Goal: Task Accomplishment & Management: Manage account settings

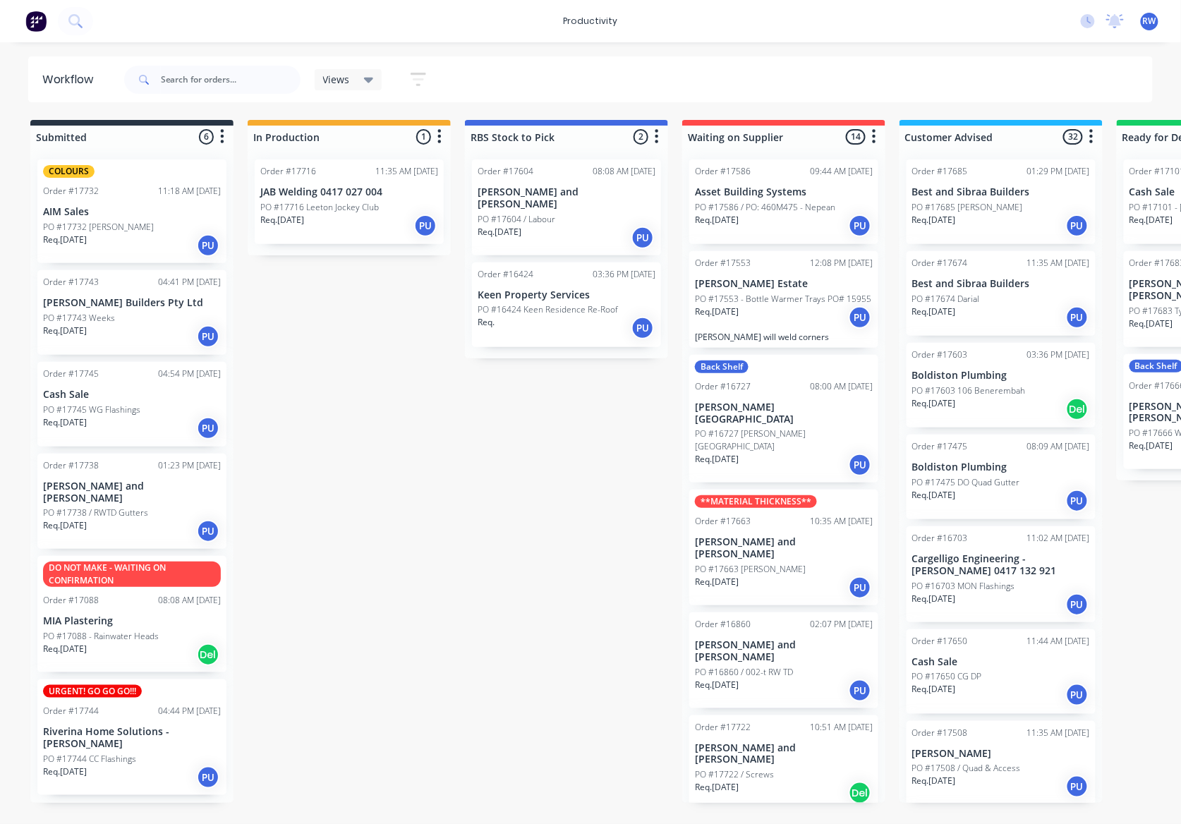
click at [145, 753] on div "PO #17744 CC Flashings" at bounding box center [132, 759] width 178 height 13
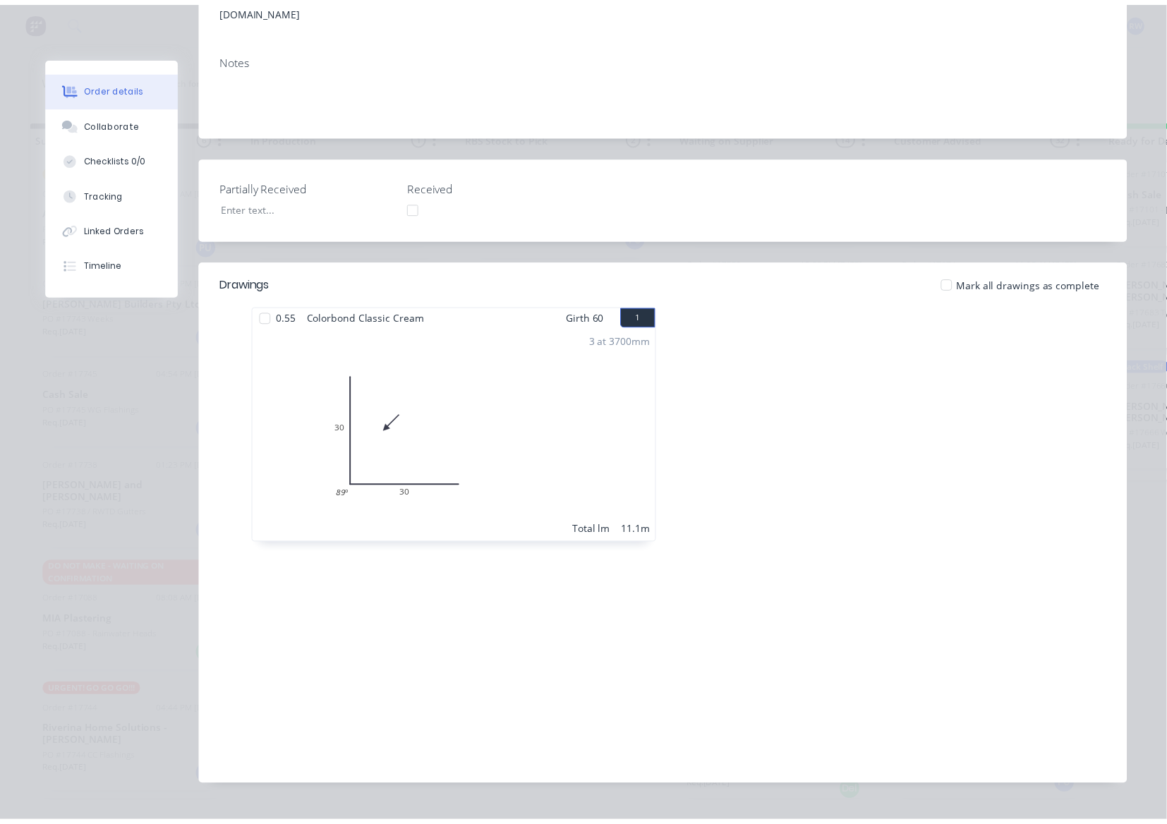
scroll to position [301, 0]
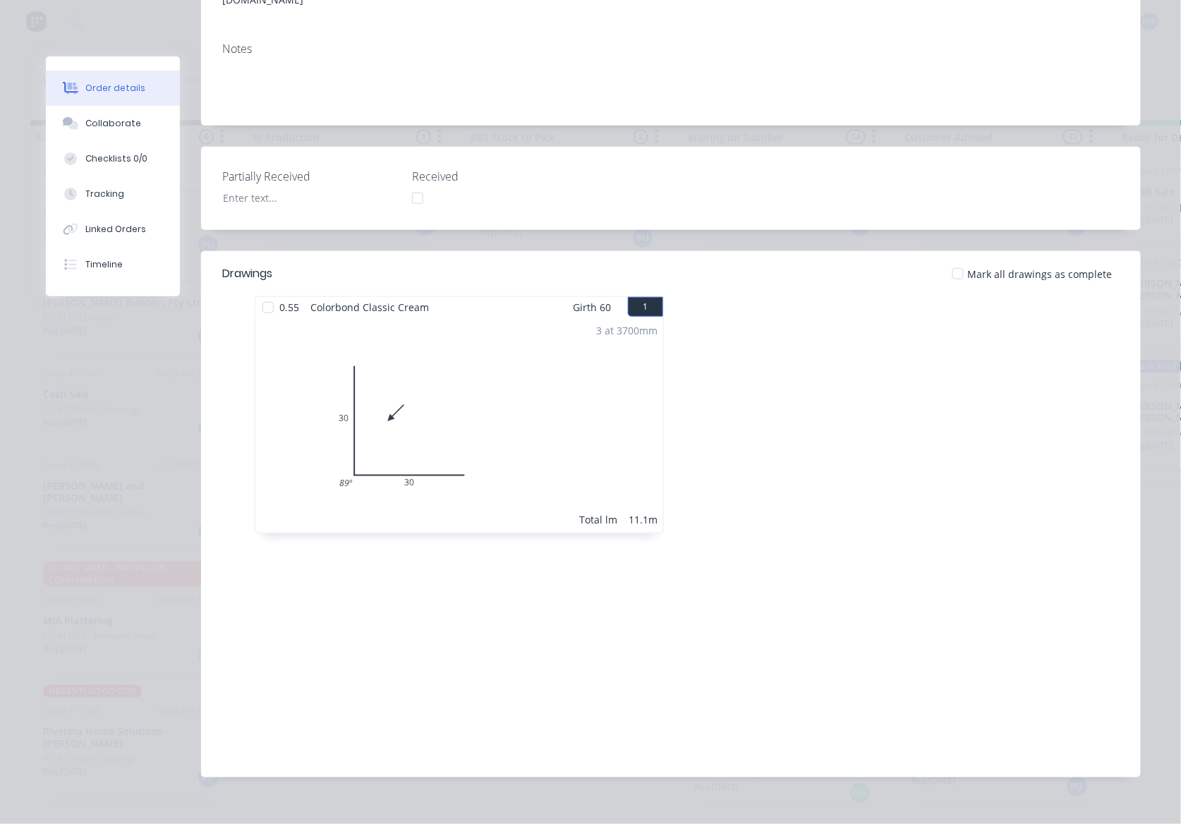
click at [952, 260] on div at bounding box center [958, 274] width 28 height 28
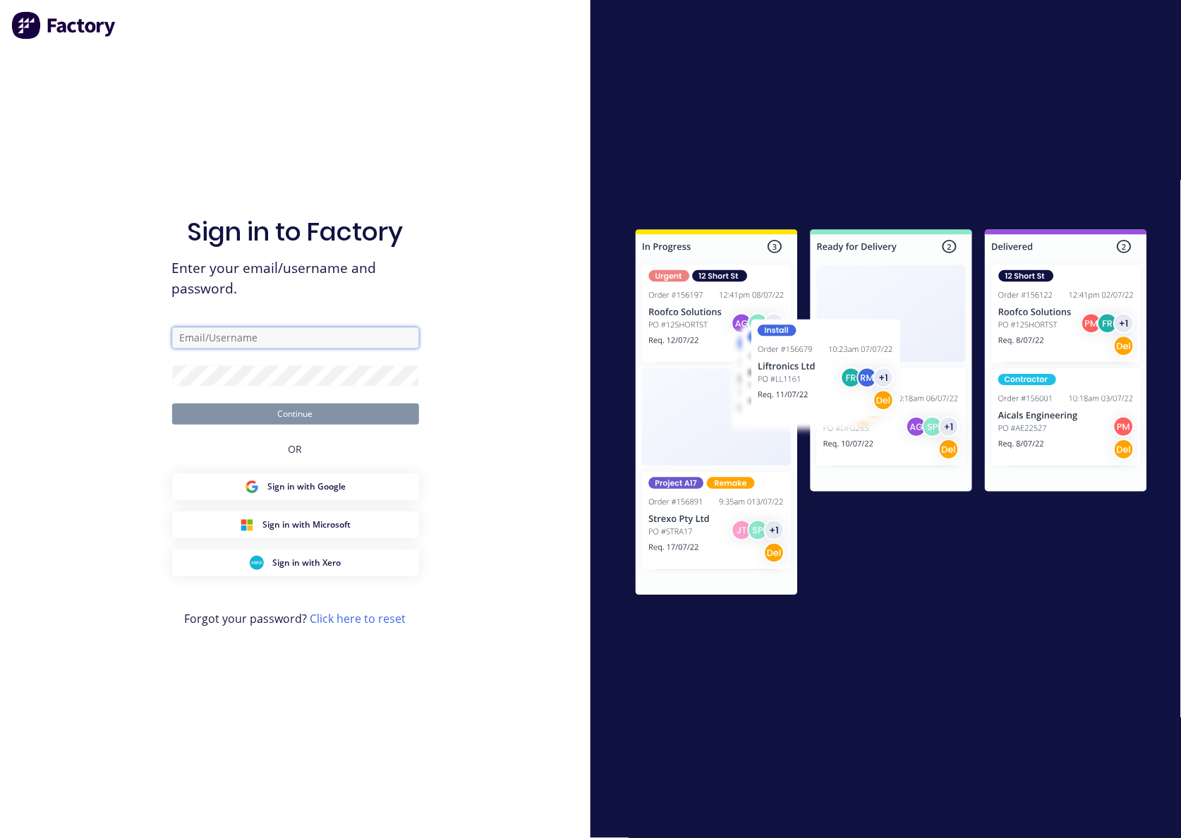
type input "[EMAIL_ADDRESS][DOMAIN_NAME]"
click at [326, 412] on button "Continue" at bounding box center [295, 413] width 247 height 21
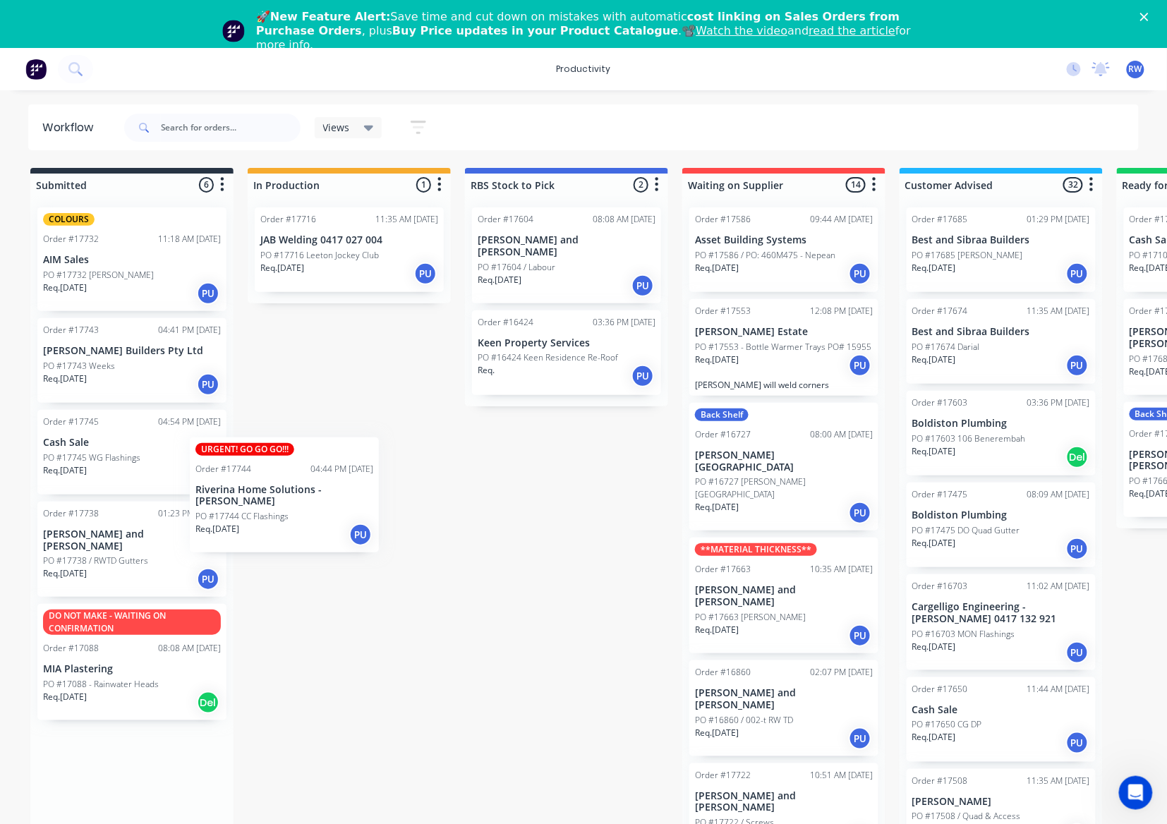
scroll to position [1, 0]
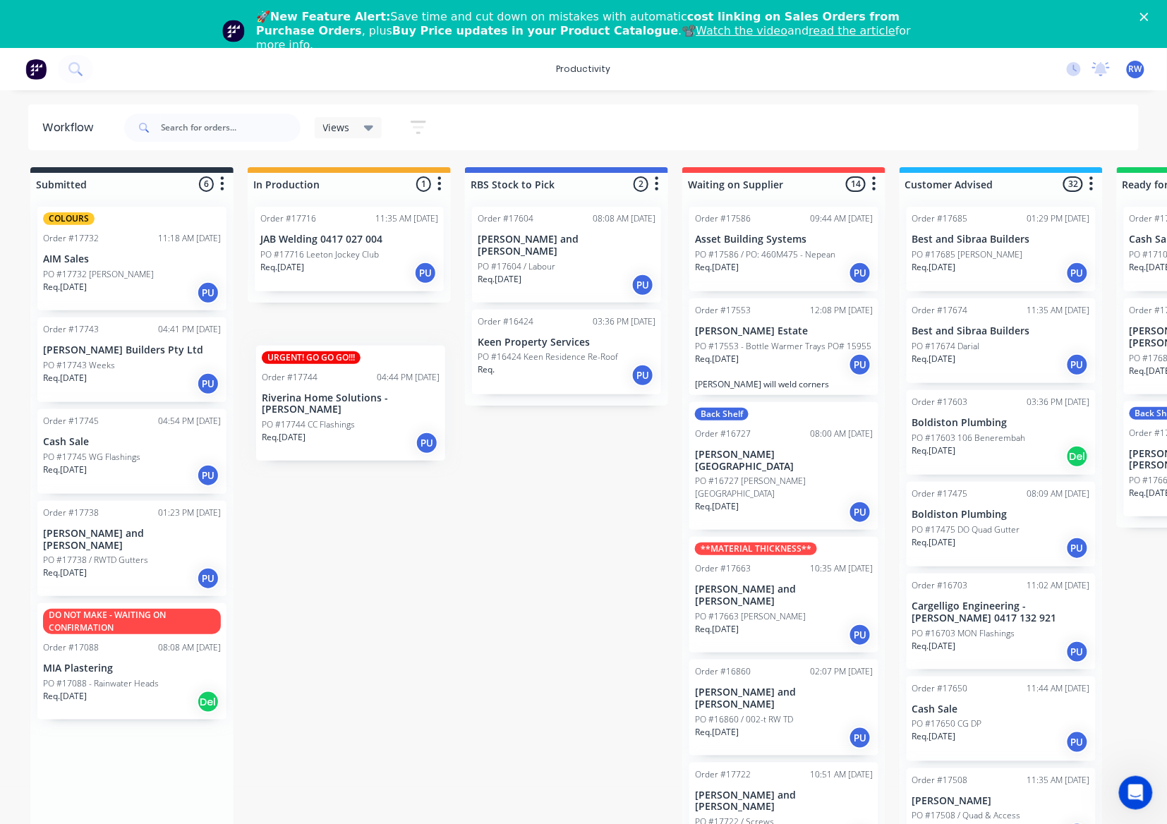
drag, startPoint x: 105, startPoint y: 779, endPoint x: 332, endPoint y: 395, distance: 445.6
click at [332, 395] on div "Submitted 6 Sort By Created date Required date Order number Customer name Most …" at bounding box center [858, 508] width 1739 height 683
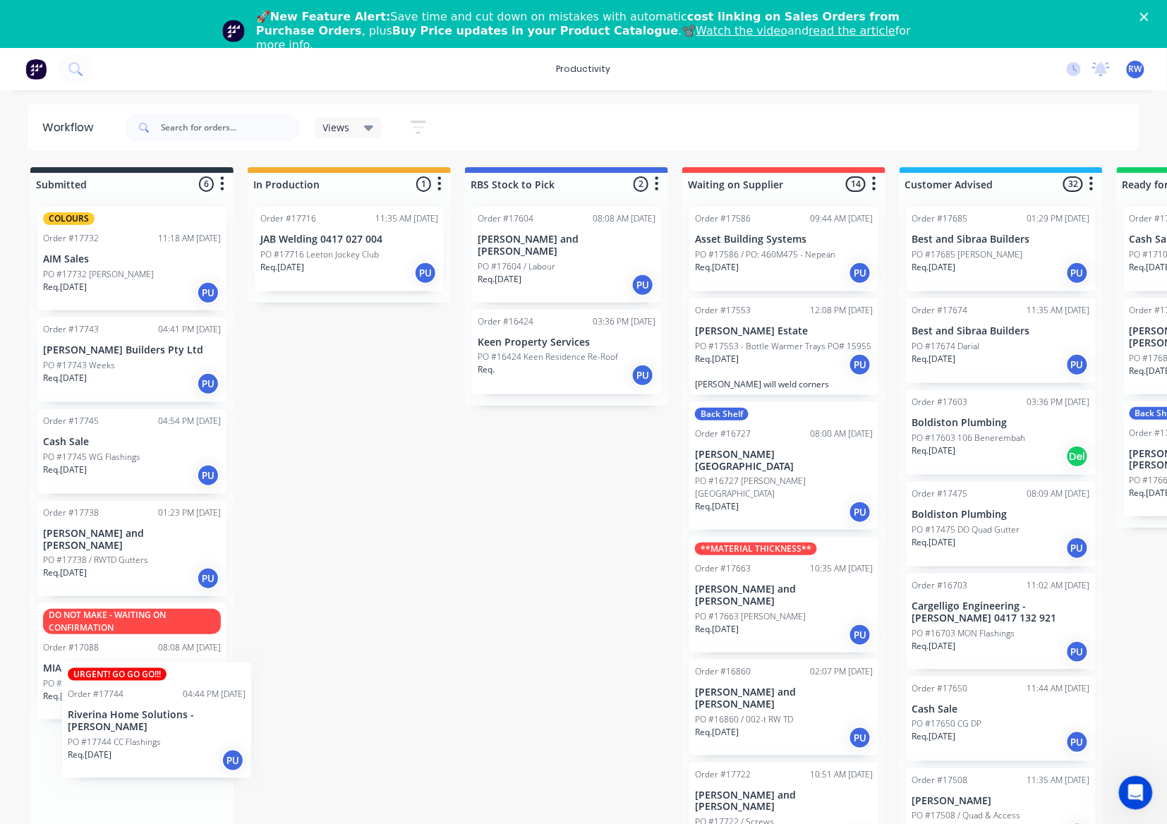
scroll to position [8, 0]
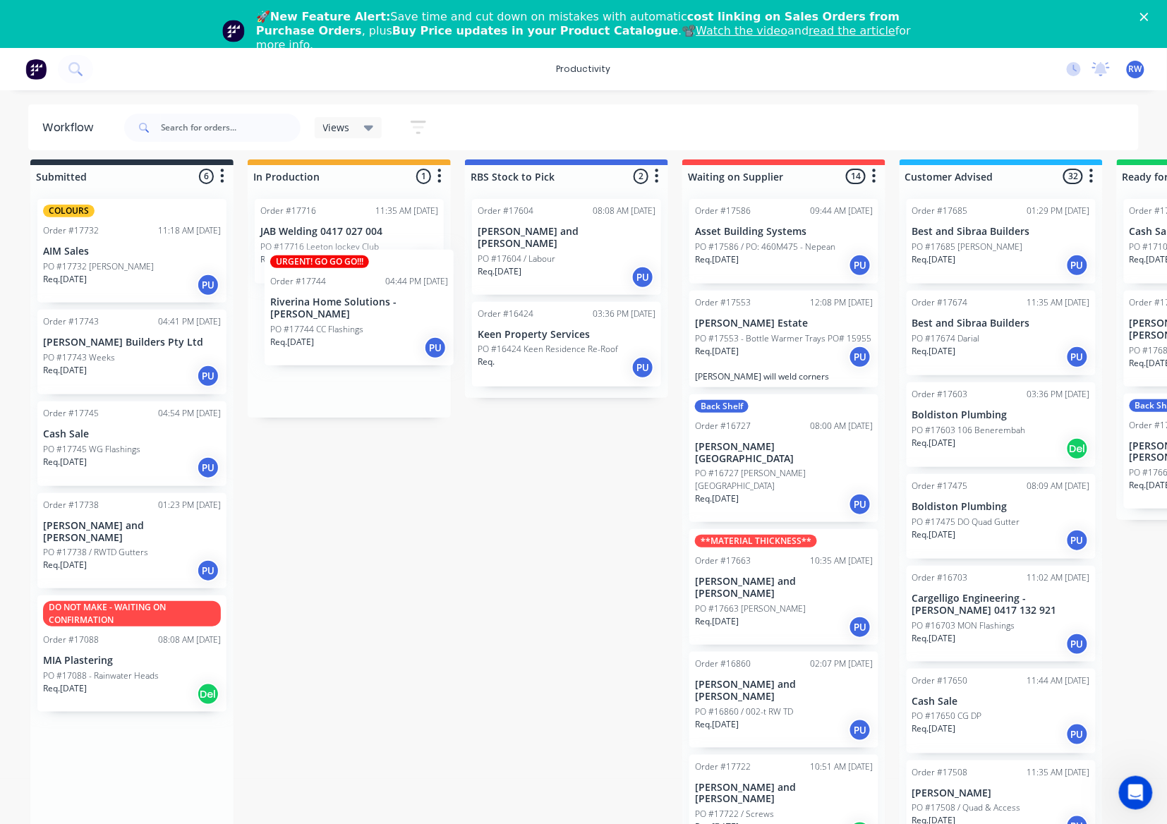
drag, startPoint x: 104, startPoint y: 807, endPoint x: 332, endPoint y: 331, distance: 527.6
click at [332, 331] on div "Submitted 6 Sort By Created date Required date Order number Customer name Most …" at bounding box center [858, 500] width 1739 height 683
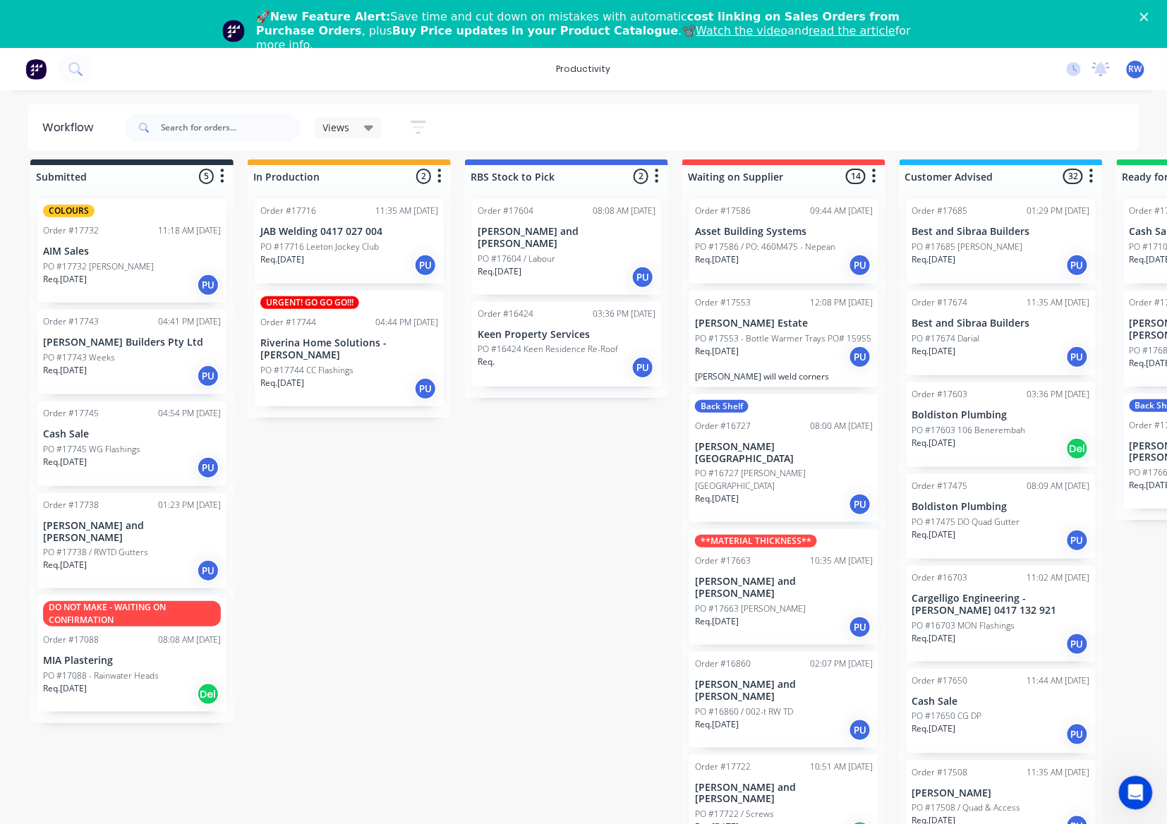
click at [337, 350] on p "Riverina Home Solutions - [PERSON_NAME]" at bounding box center [349, 349] width 178 height 24
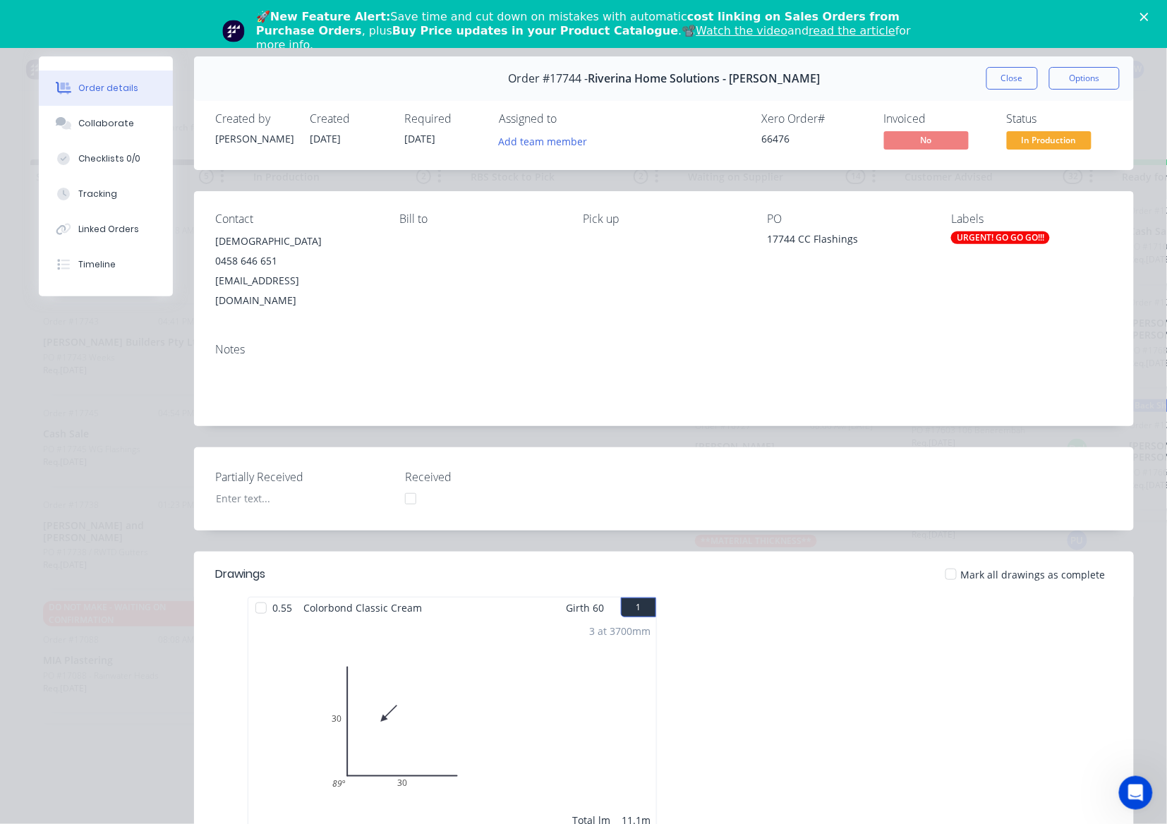
click at [949, 560] on div at bounding box center [951, 574] width 28 height 28
click at [1034, 142] on span "In Production" at bounding box center [1049, 140] width 85 height 18
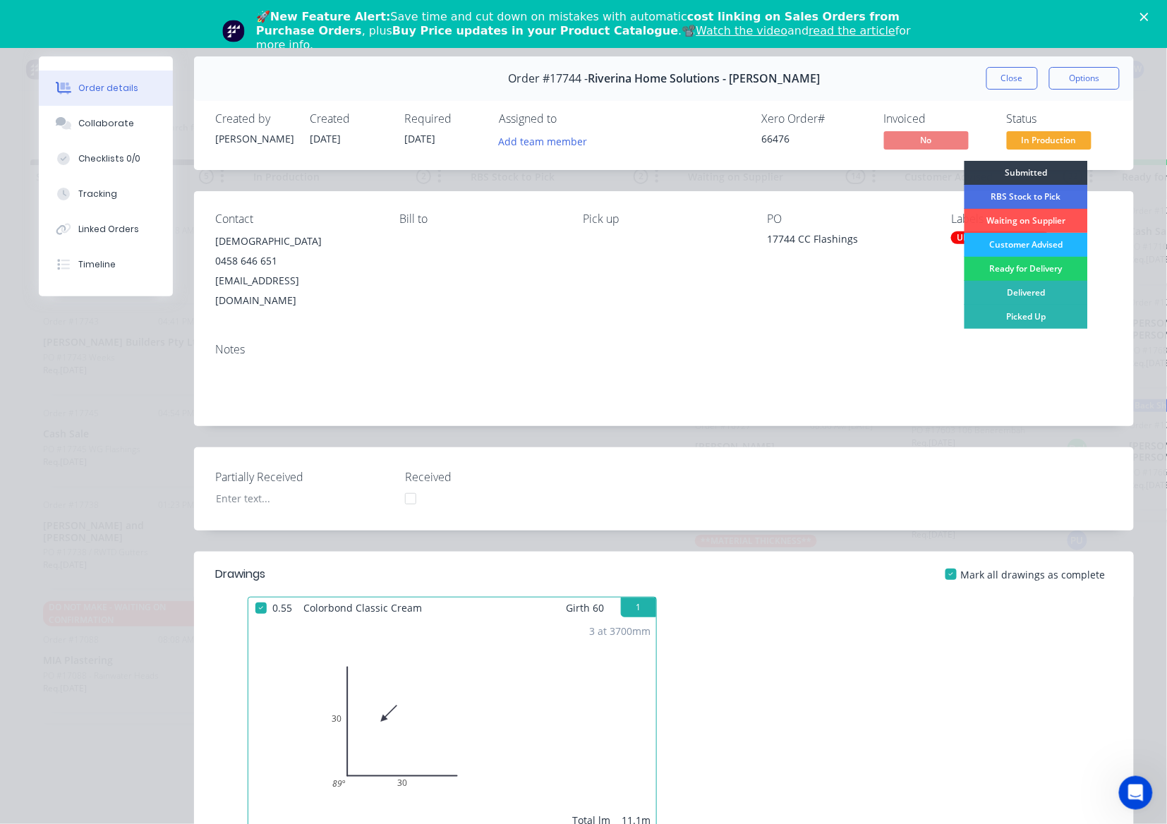
click at [1047, 245] on div "Customer Advised" at bounding box center [1025, 245] width 123 height 24
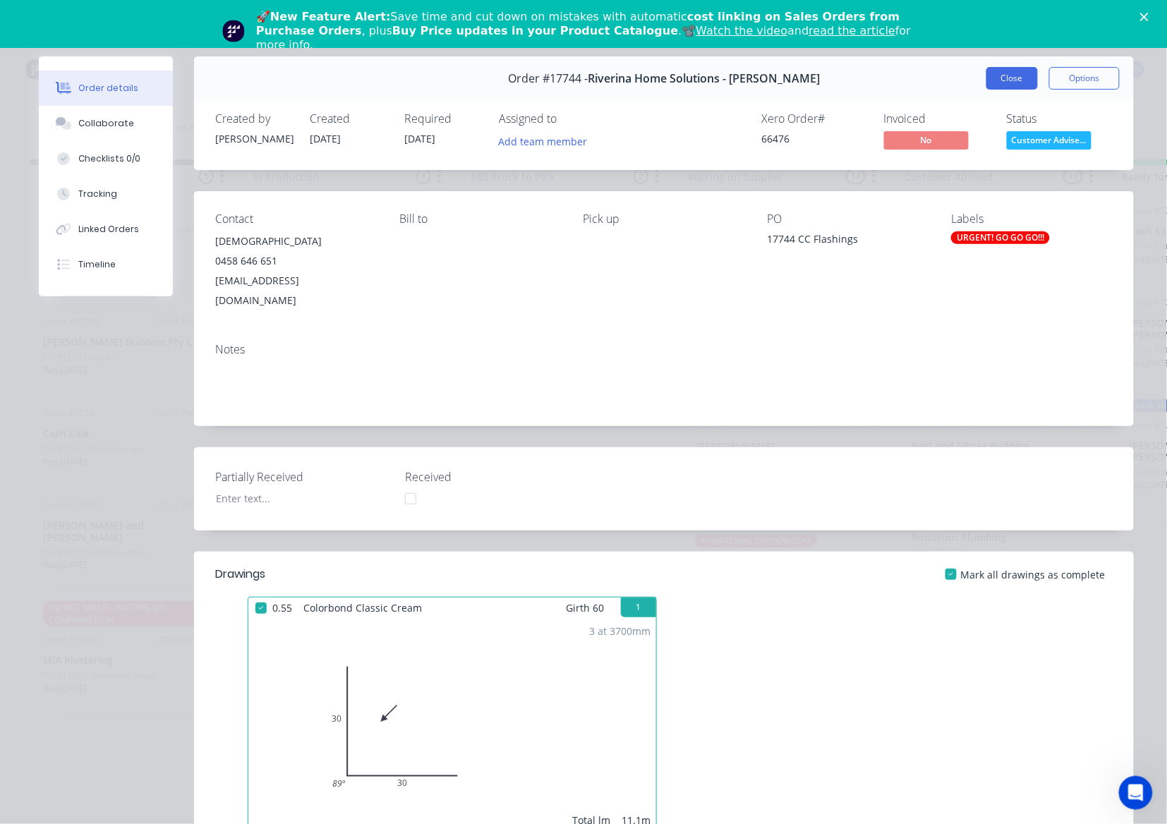
click at [1002, 77] on button "Close" at bounding box center [1011, 78] width 51 height 23
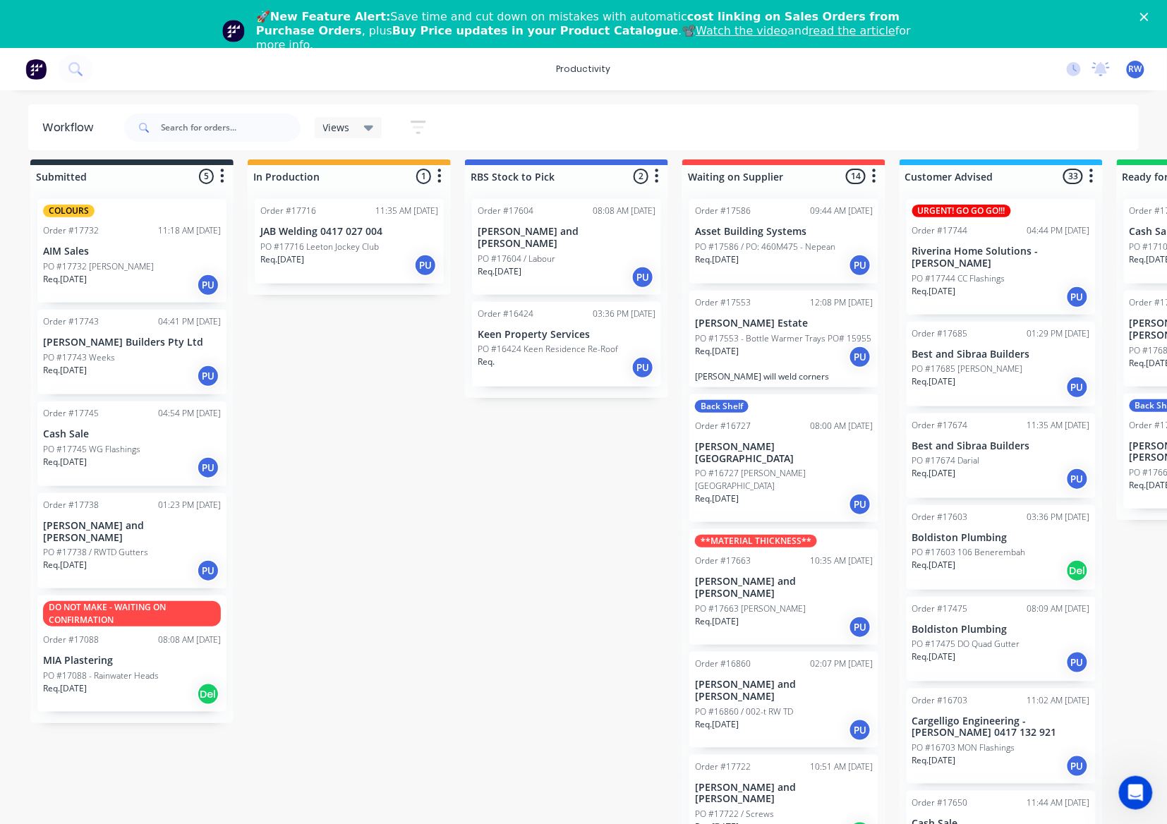
click at [360, 246] on p "PO #17716 Leeton Jockey Club" at bounding box center [319, 247] width 119 height 13
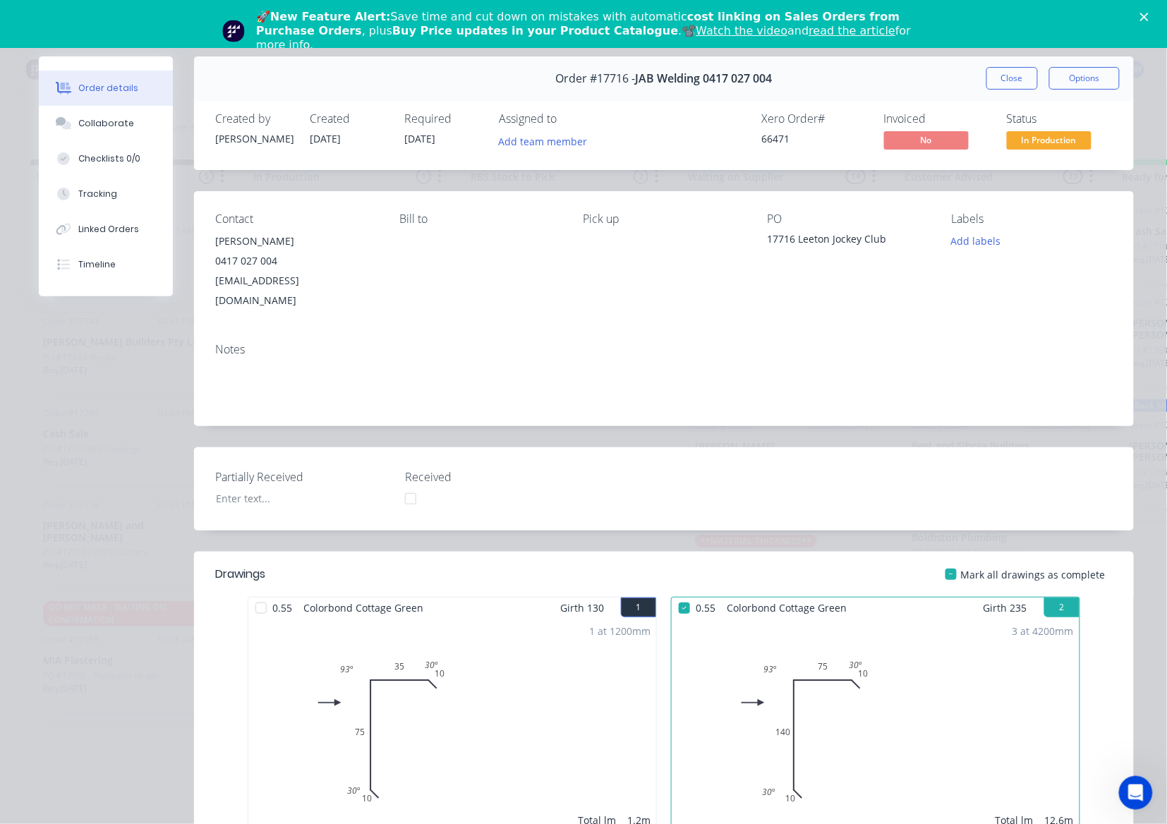
click at [940, 560] on div at bounding box center [951, 574] width 28 height 28
click at [945, 560] on div at bounding box center [951, 574] width 28 height 28
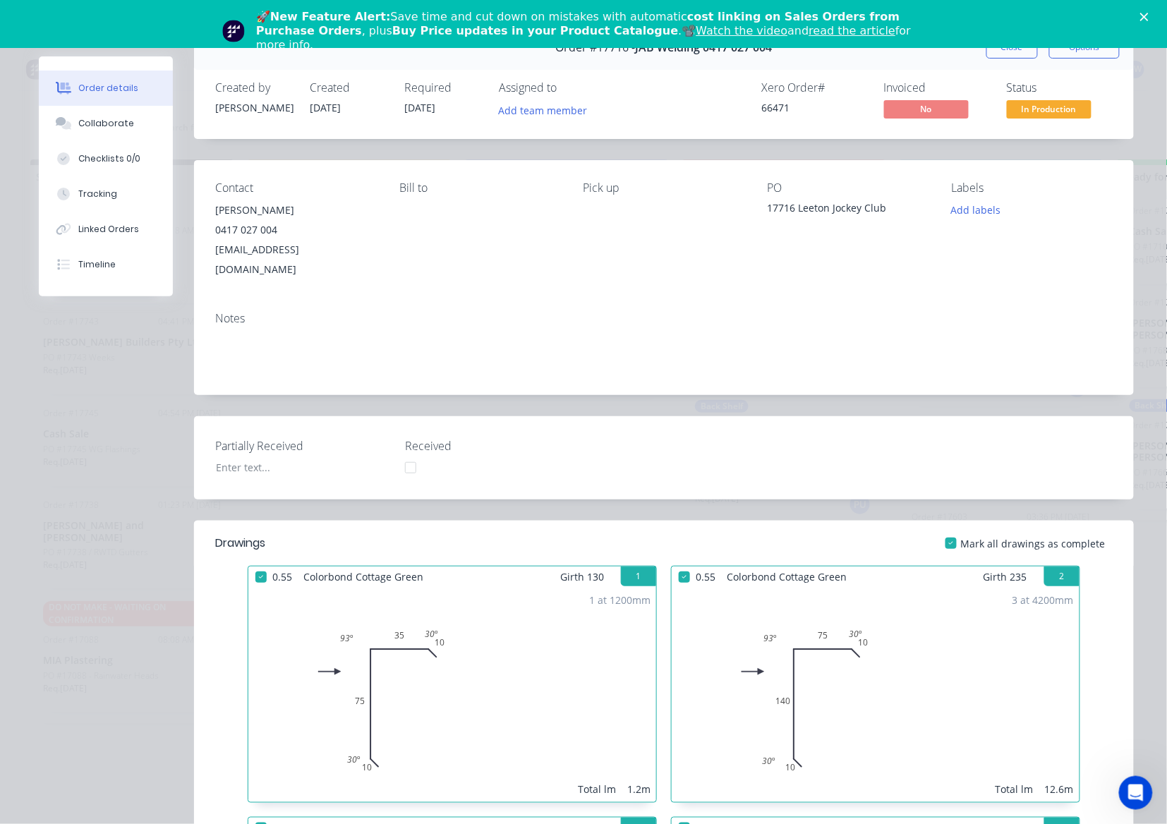
scroll to position [0, 0]
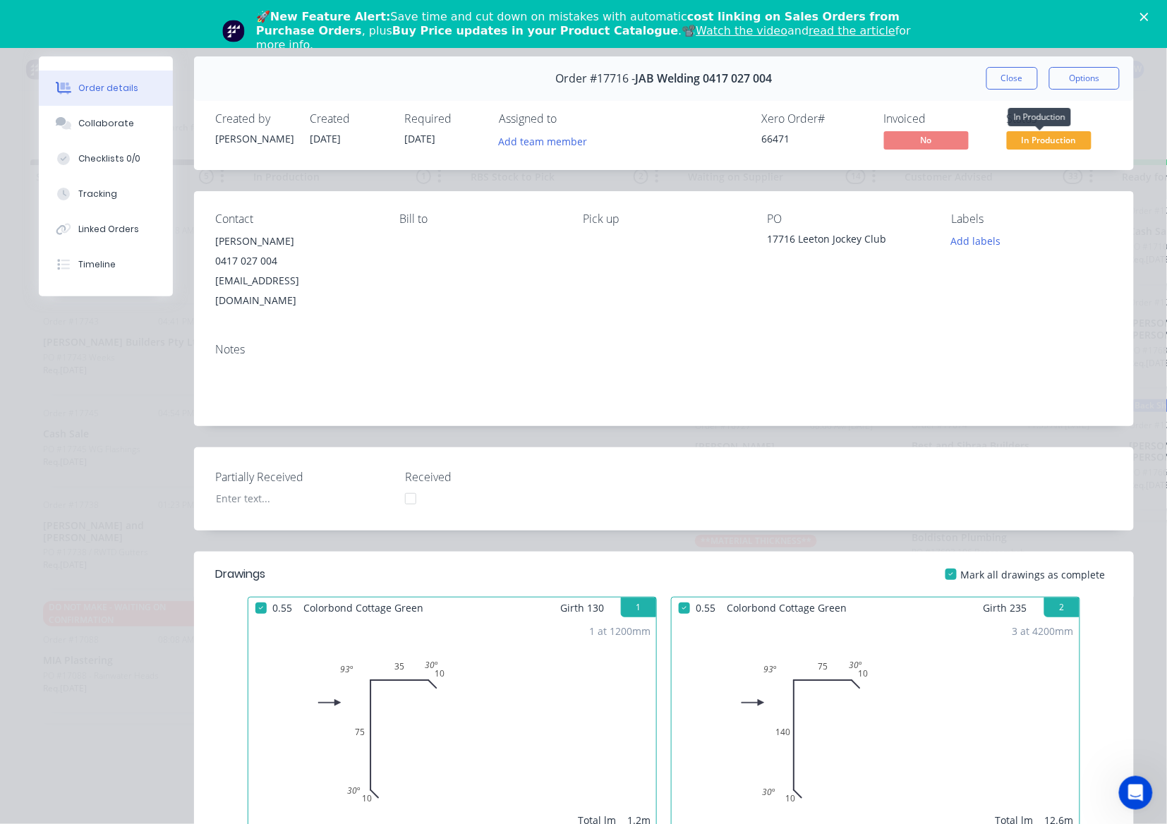
click at [1056, 142] on span "In Production" at bounding box center [1049, 140] width 85 height 18
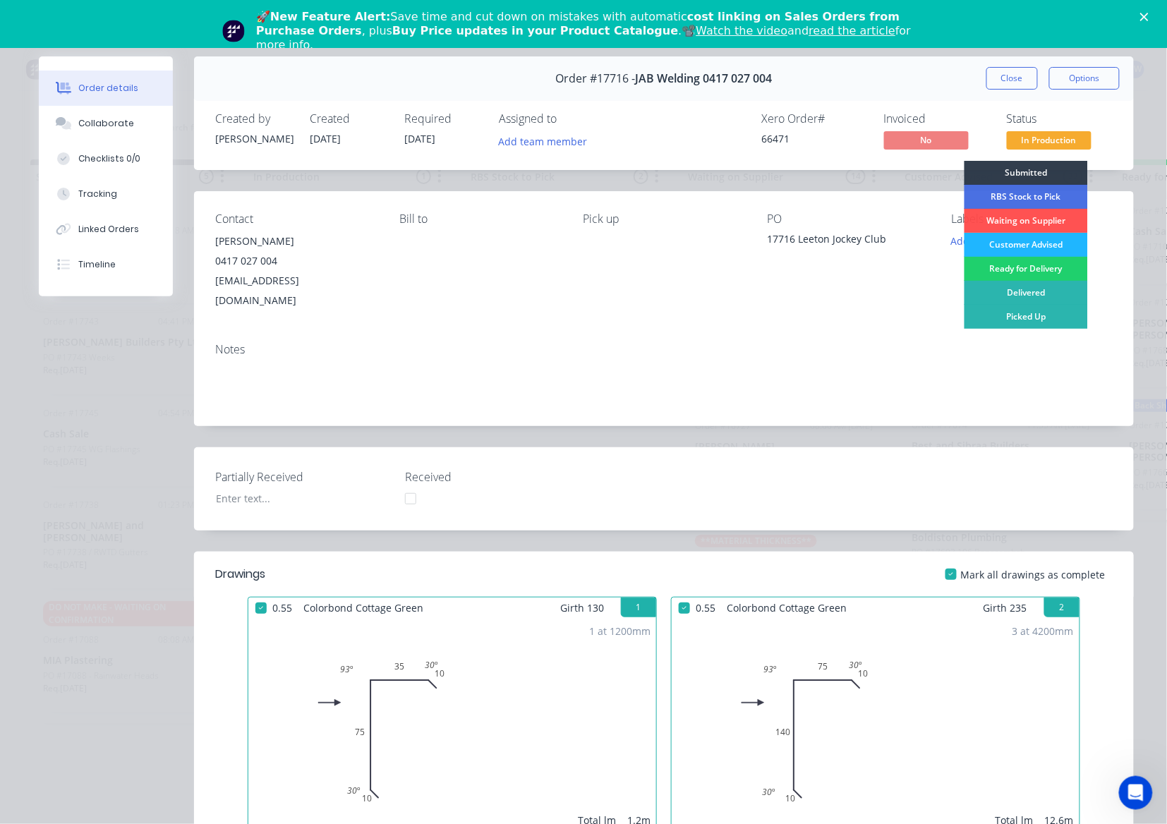
click at [1005, 247] on div "Customer Advised" at bounding box center [1025, 245] width 123 height 24
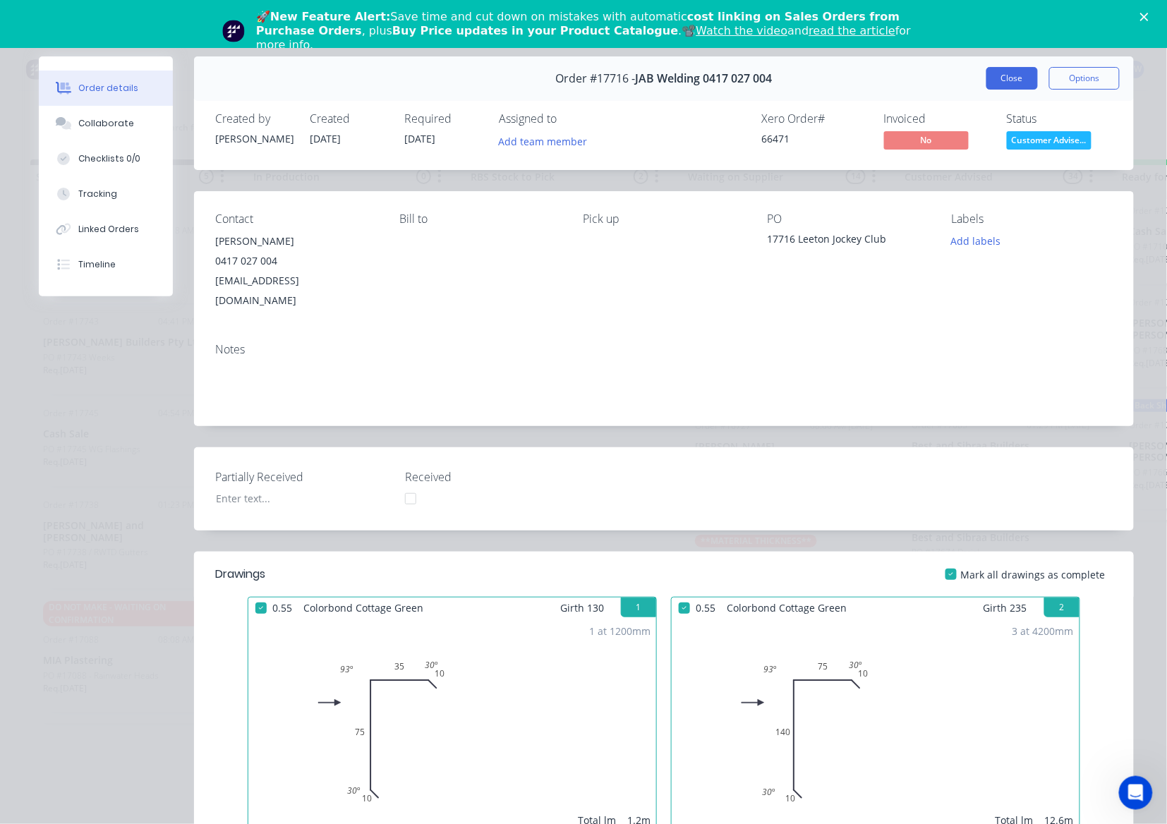
click at [999, 80] on button "Close" at bounding box center [1011, 78] width 51 height 23
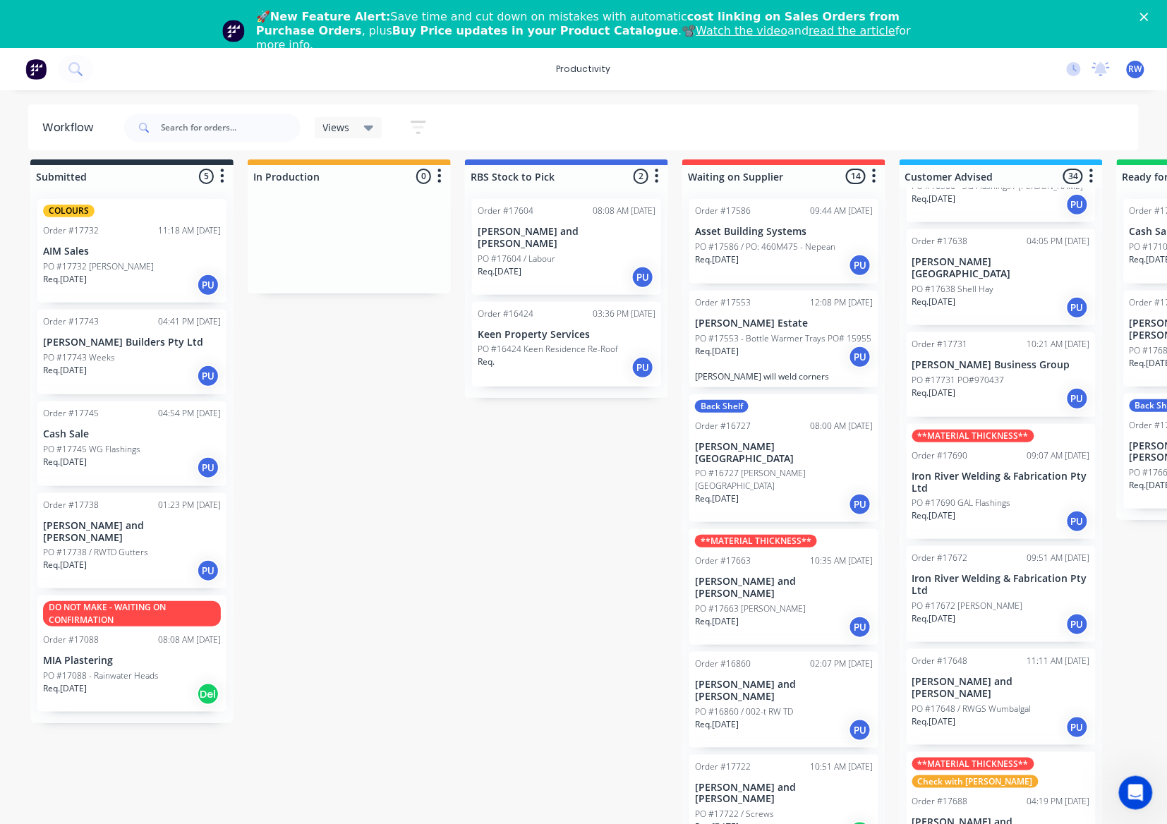
scroll to position [1598, 0]
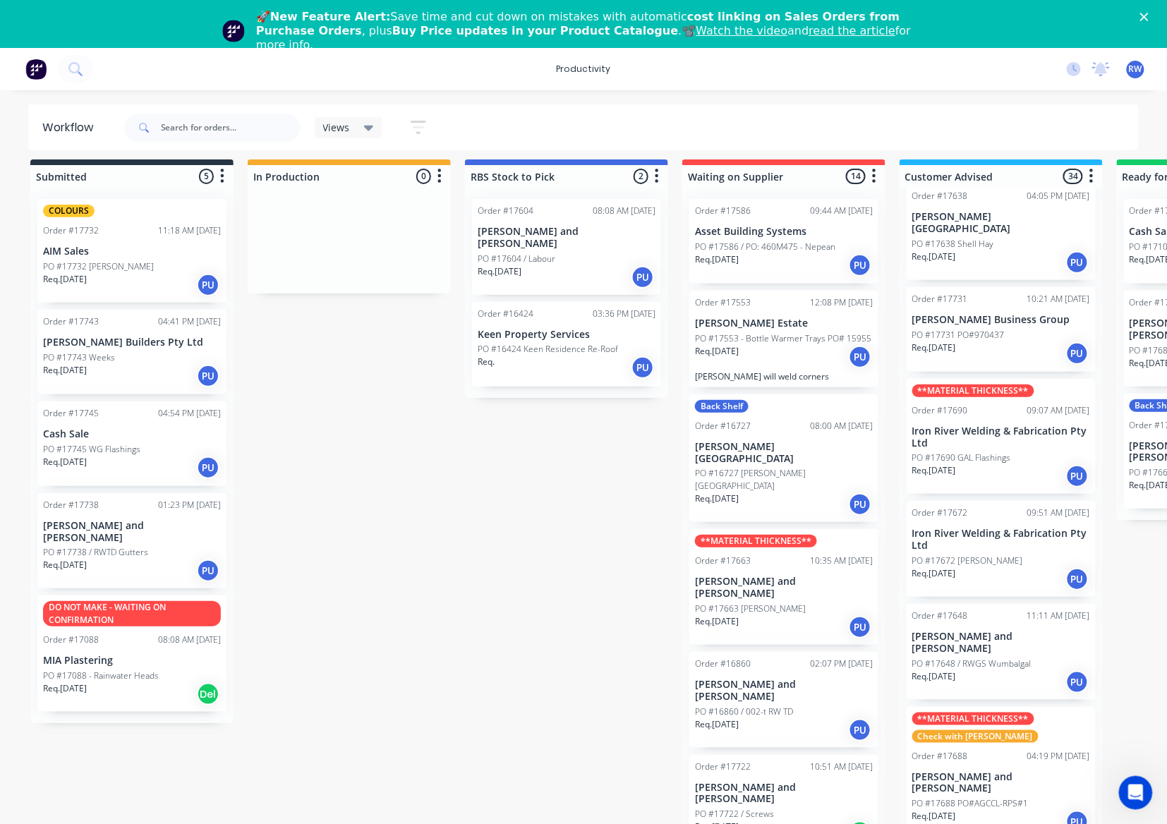
click at [983, 797] on p "PO #17688 PO#AGCCL-RPS#1" at bounding box center [970, 803] width 116 height 13
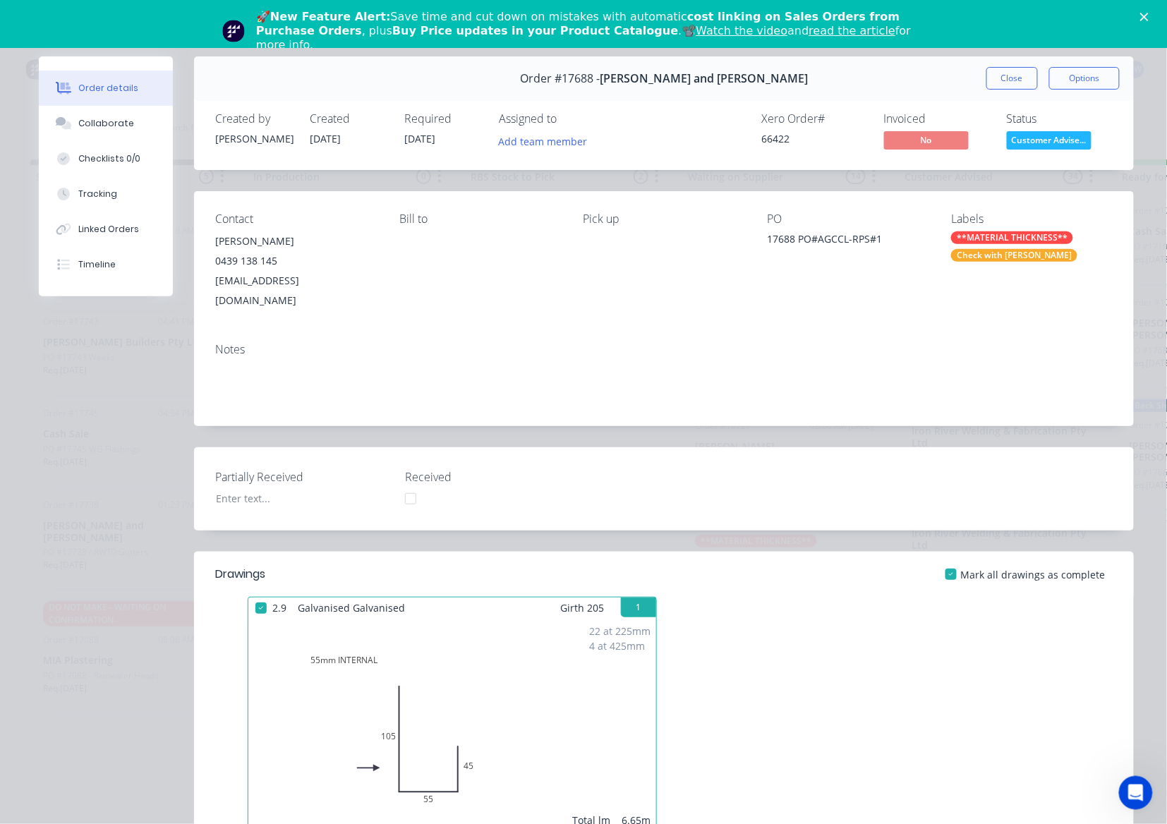
scroll to position [0, 0]
click at [986, 83] on button "Close" at bounding box center [1011, 78] width 51 height 23
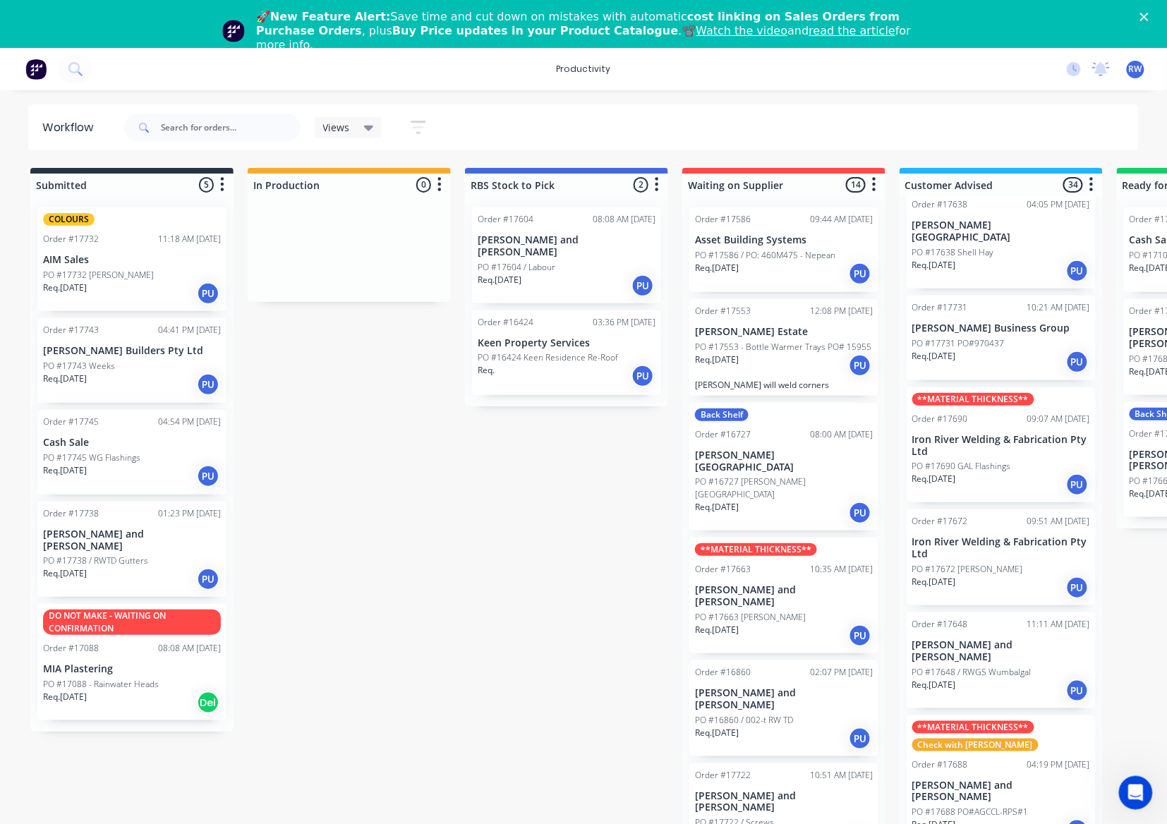
scroll to position [1693, 0]
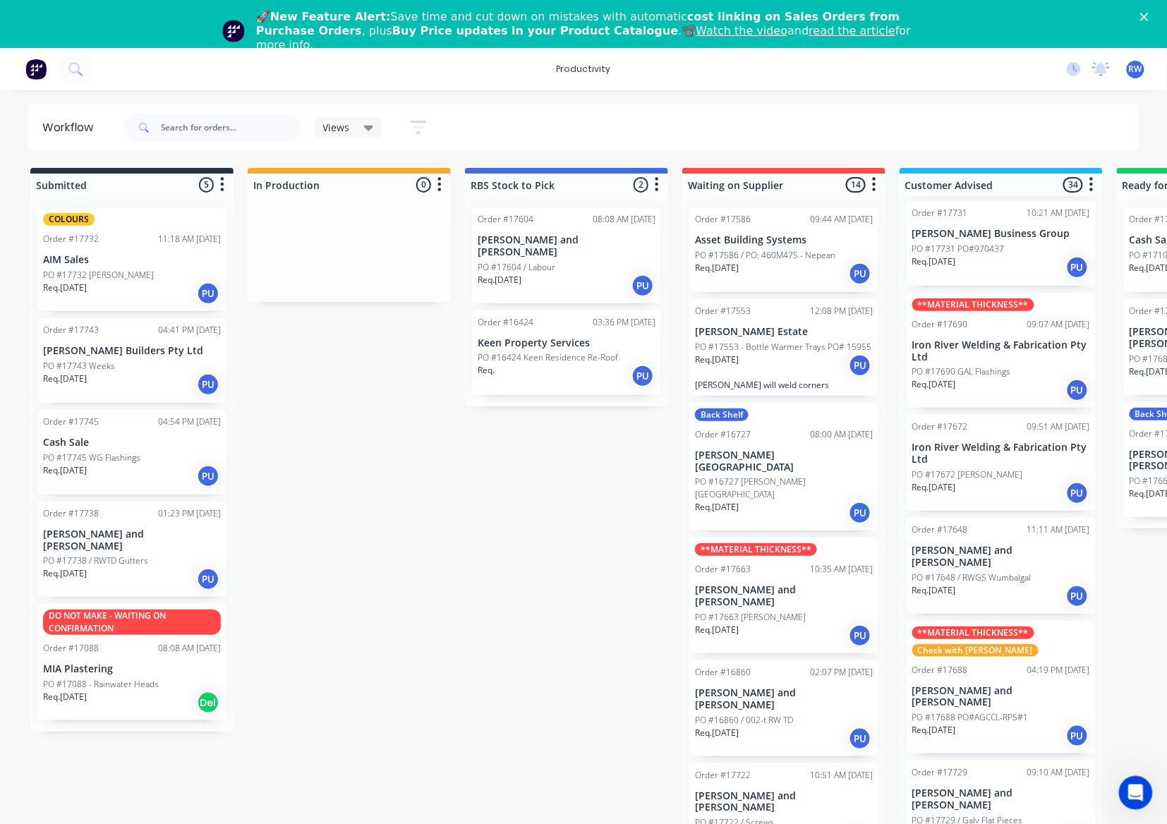
click at [985, 584] on div "Req. [DATE] PU" at bounding box center [1001, 596] width 178 height 24
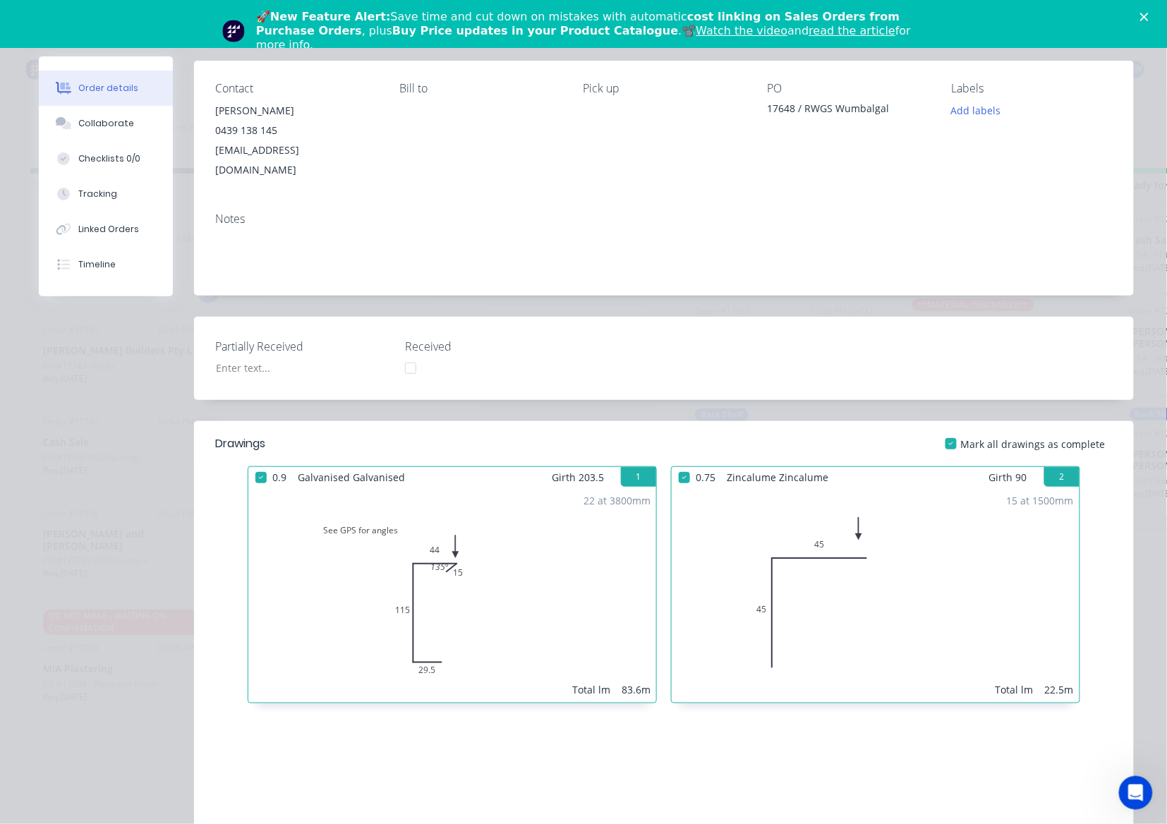
scroll to position [0, 0]
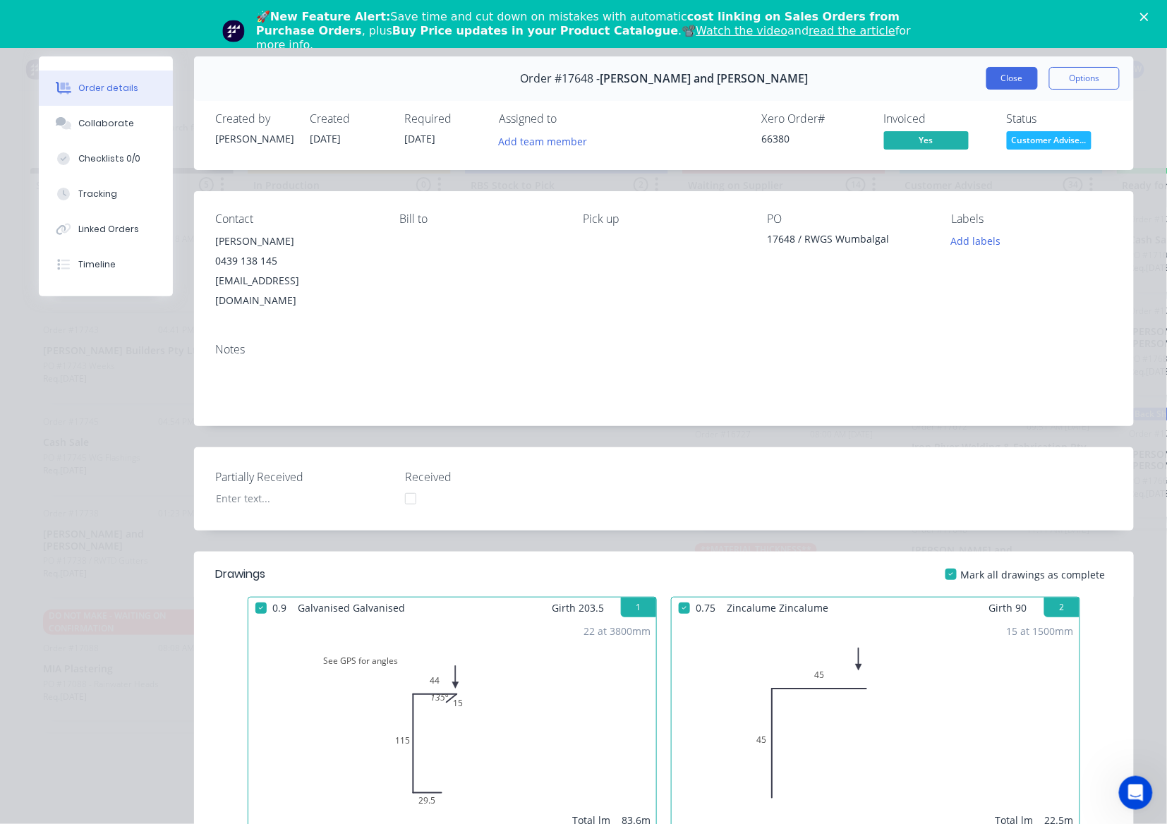
click at [997, 77] on button "Close" at bounding box center [1011, 78] width 51 height 23
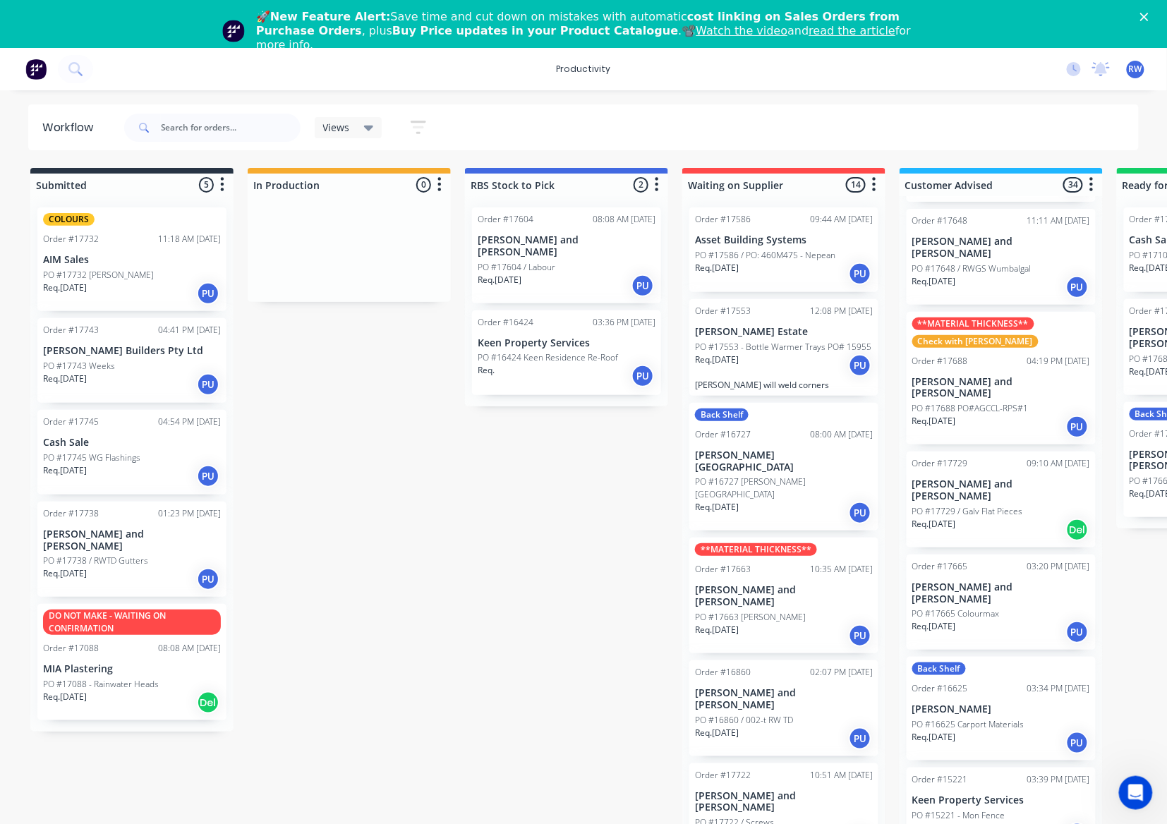
scroll to position [2069, 0]
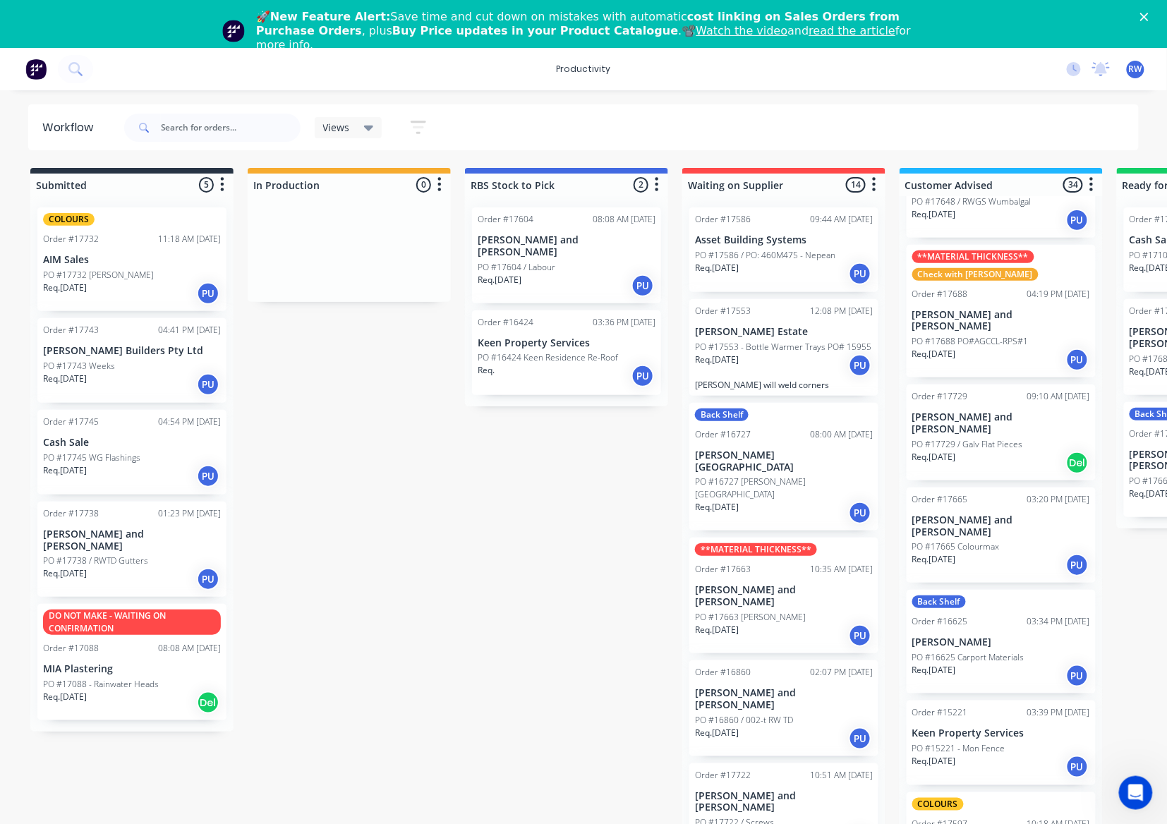
click at [985, 553] on div "Req. [DATE] PU" at bounding box center [1001, 565] width 178 height 24
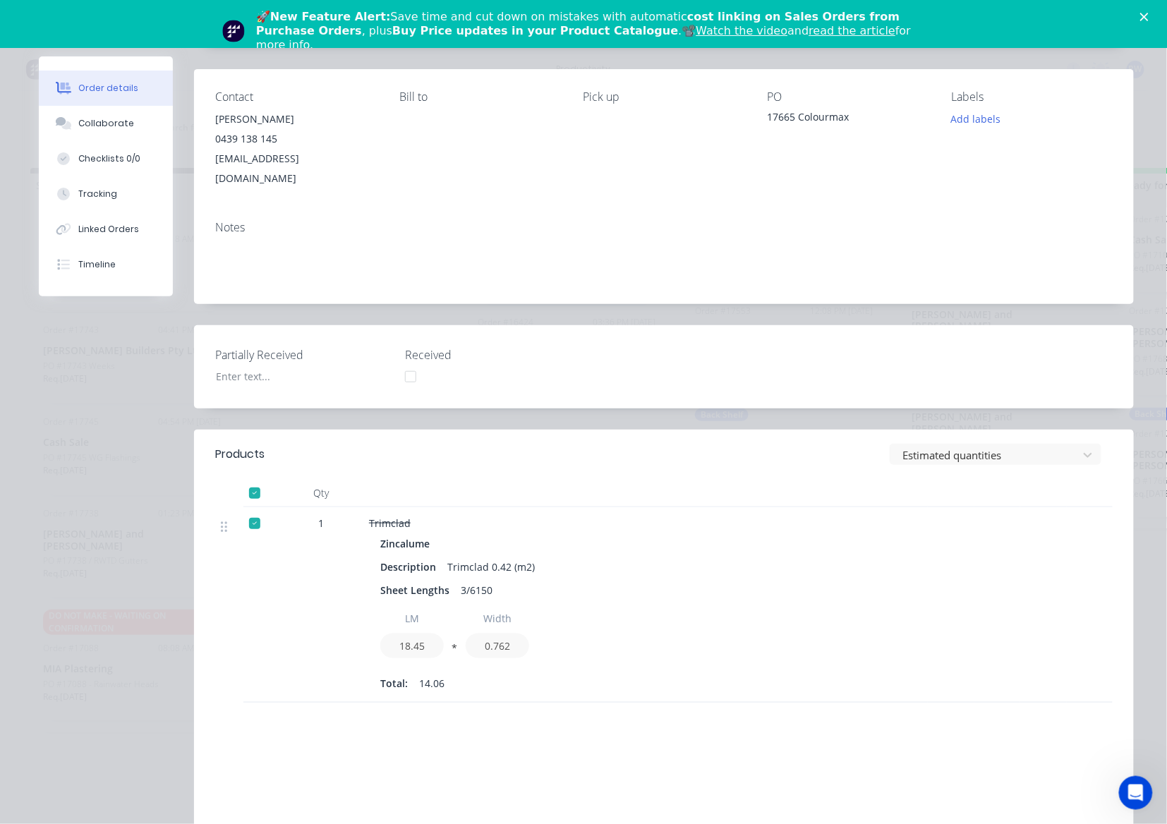
scroll to position [0, 0]
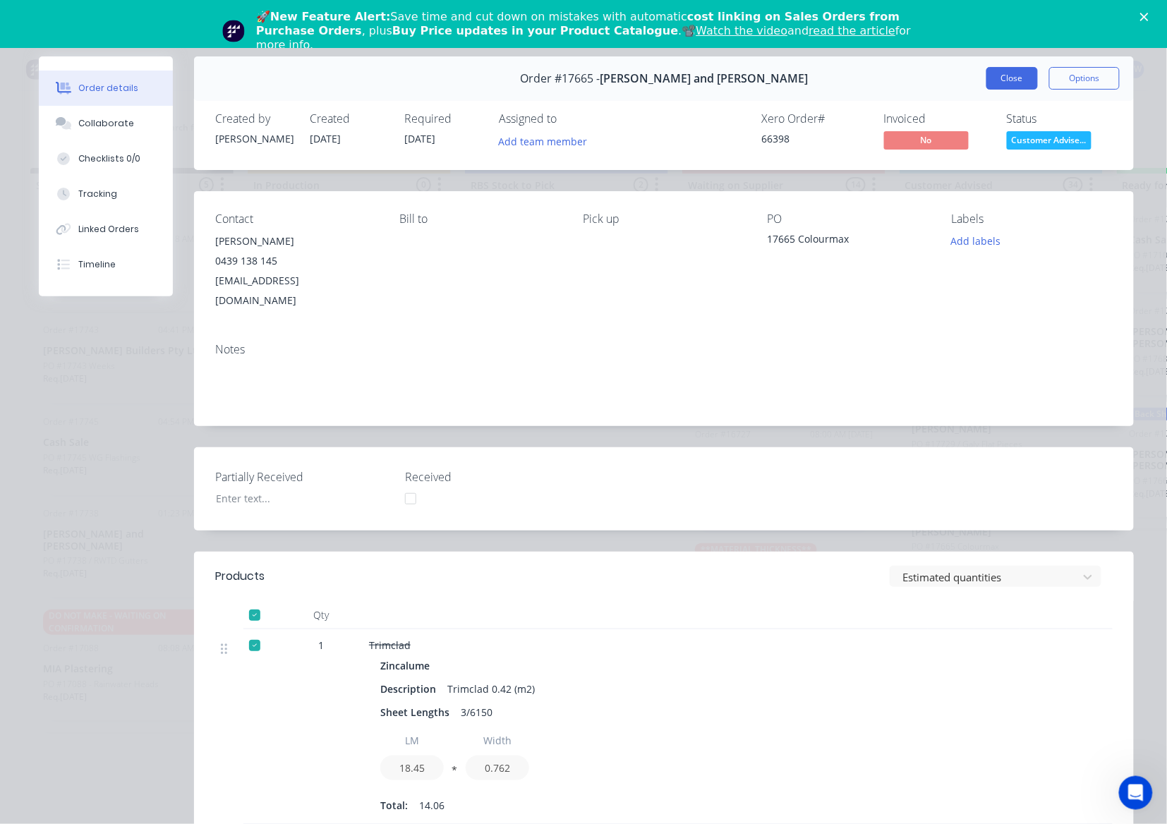
click at [1002, 82] on button "Close" at bounding box center [1011, 78] width 51 height 23
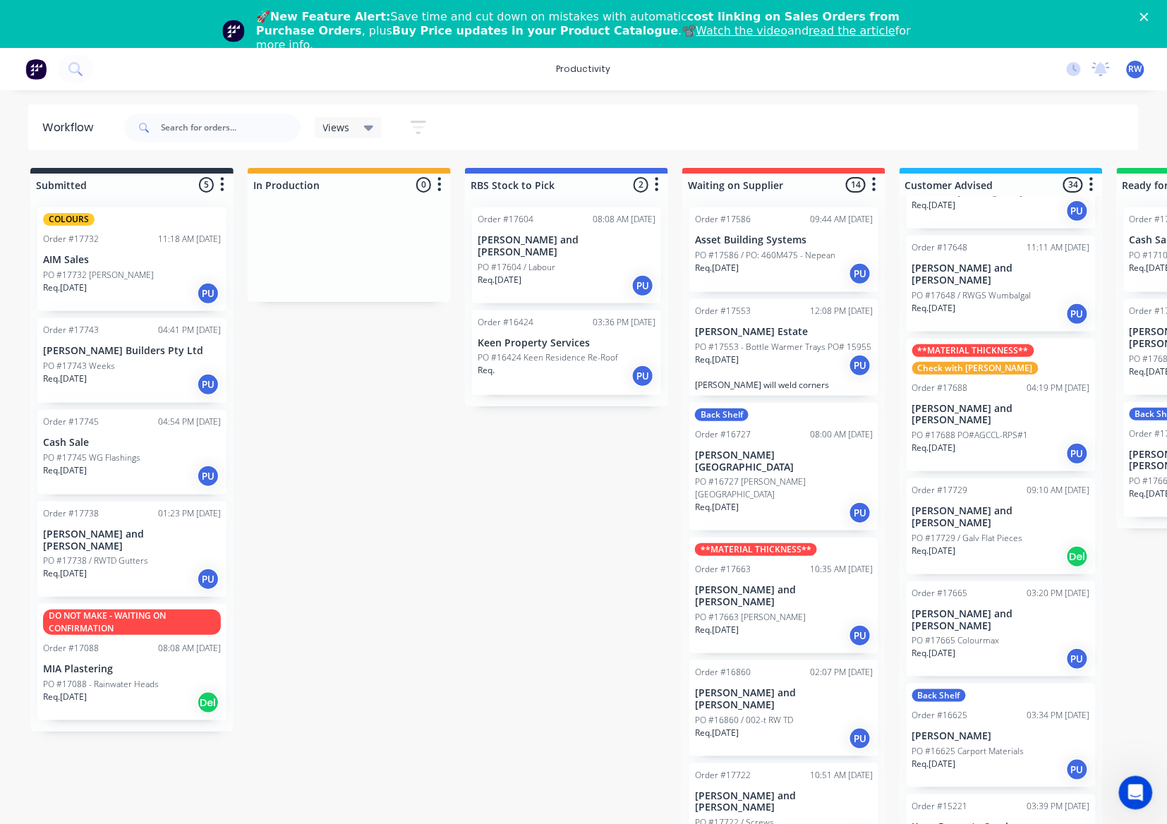
scroll to position [1881, 0]
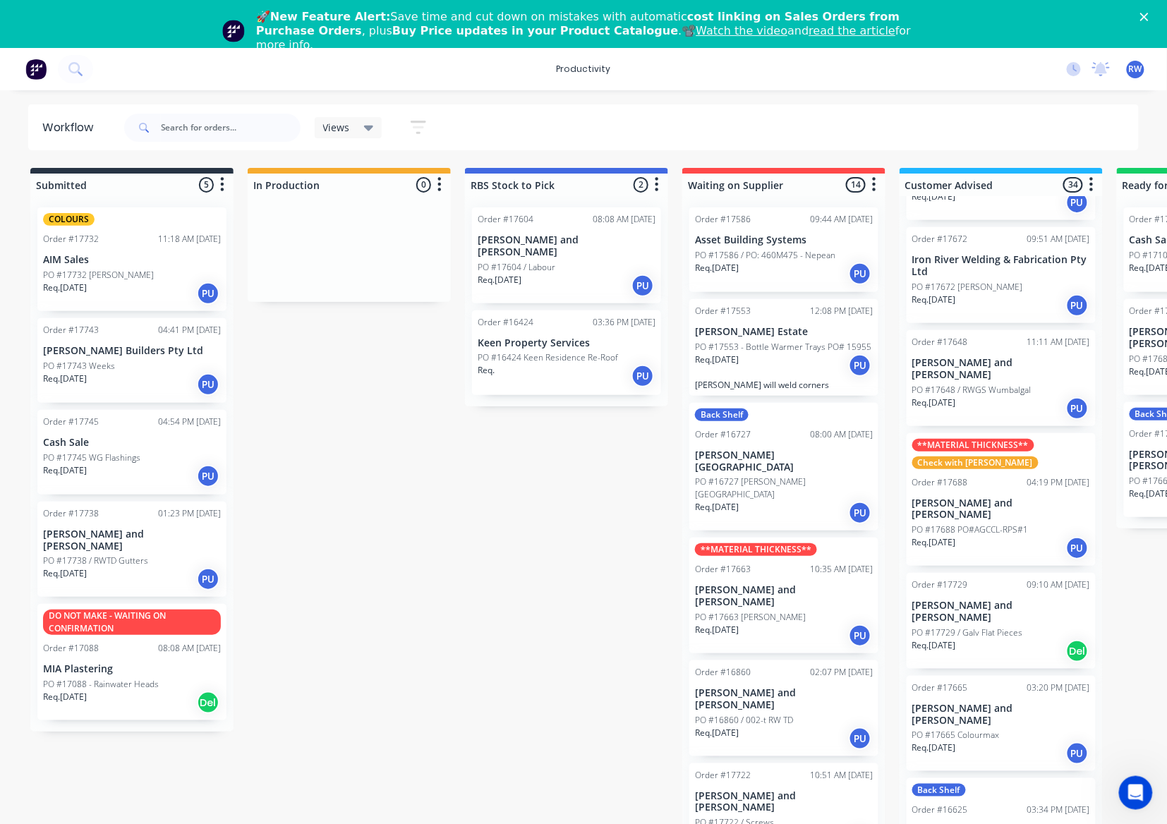
click at [1147, 353] on p "PO #17683 Tyre Doctor" at bounding box center [1174, 359] width 91 height 13
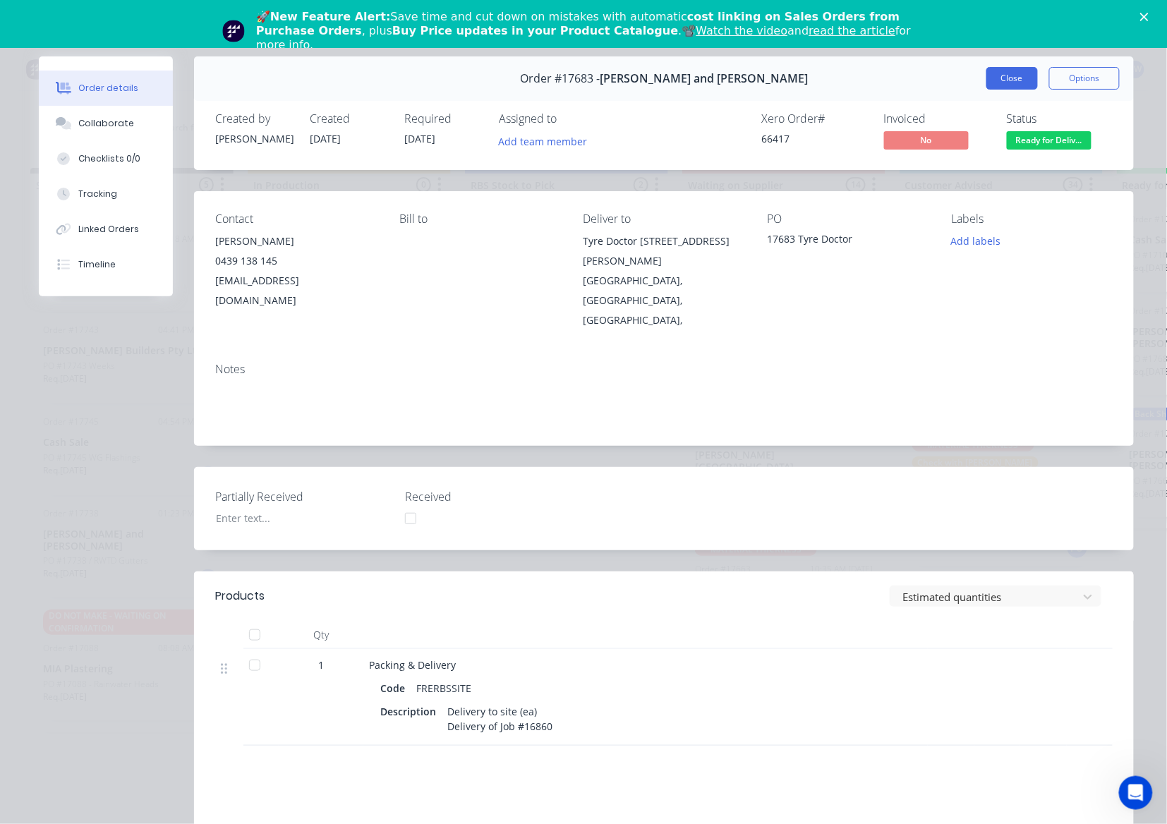
click at [1005, 75] on button "Close" at bounding box center [1011, 78] width 51 height 23
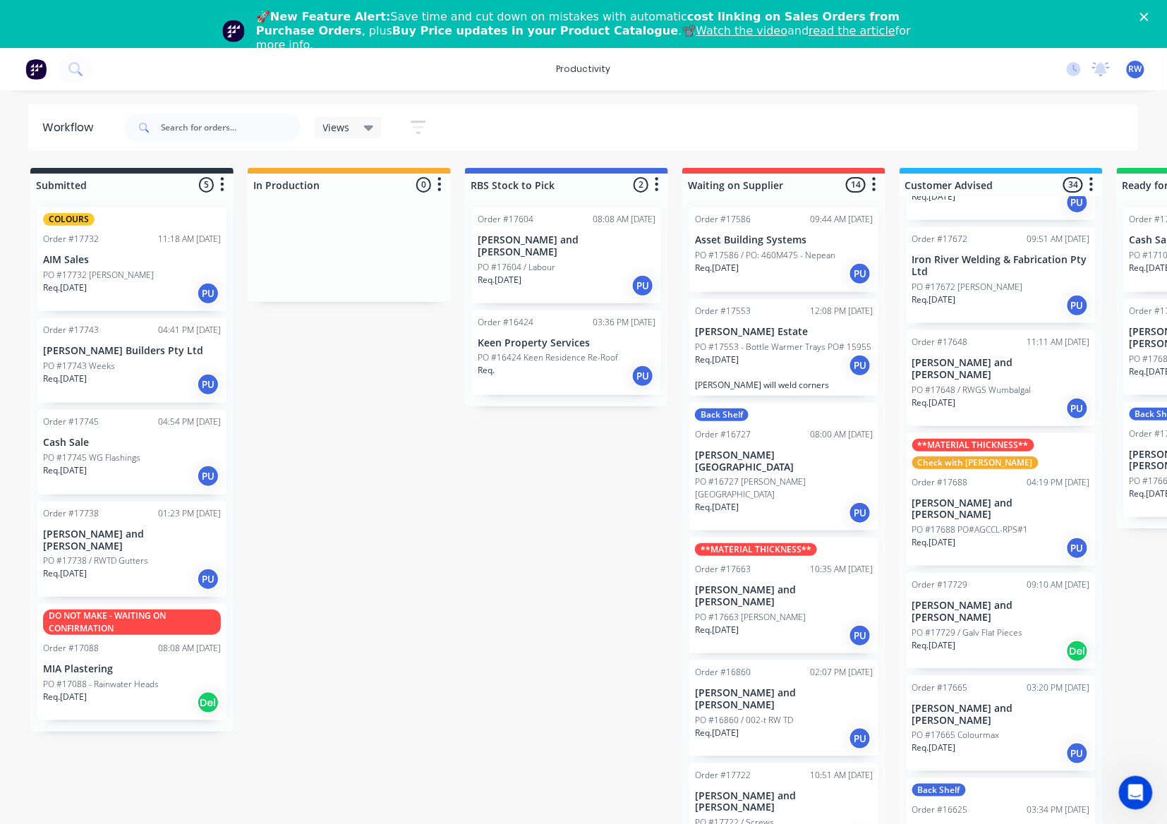
click at [1141, 487] on p "Req. [DATE]" at bounding box center [1151, 493] width 44 height 13
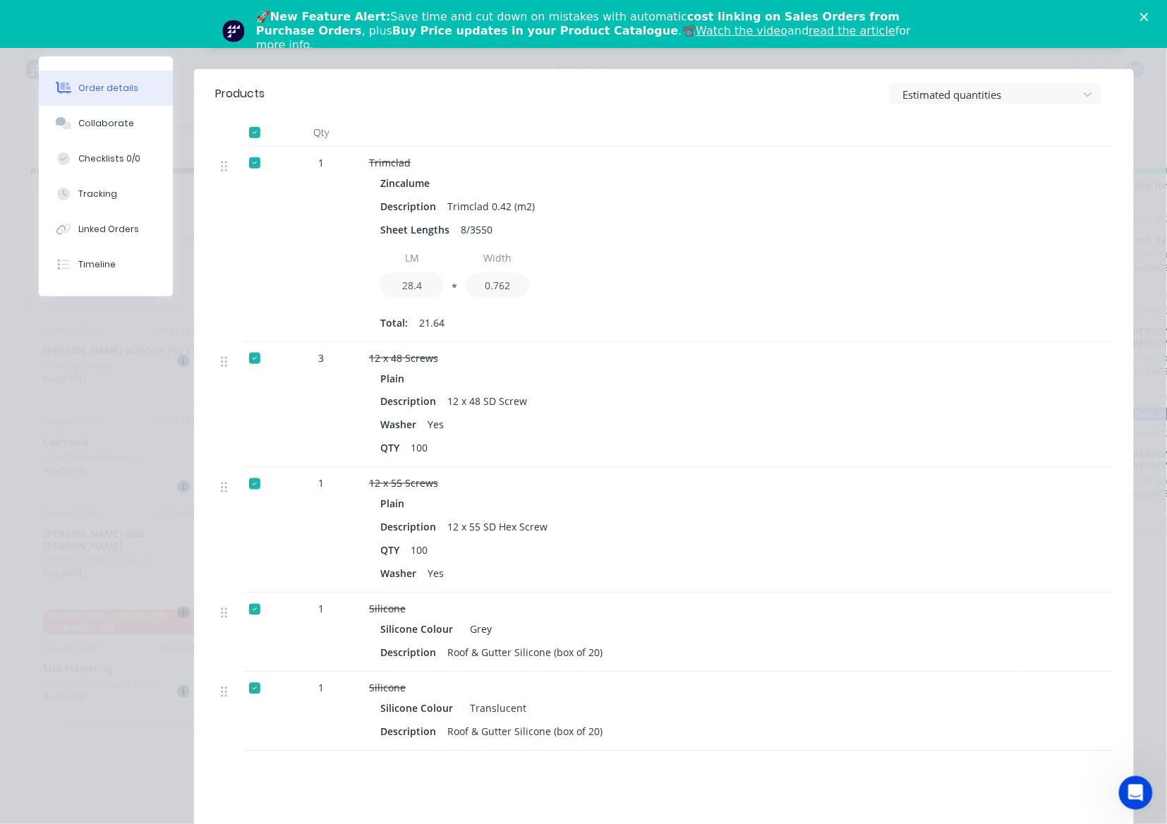
scroll to position [0, 0]
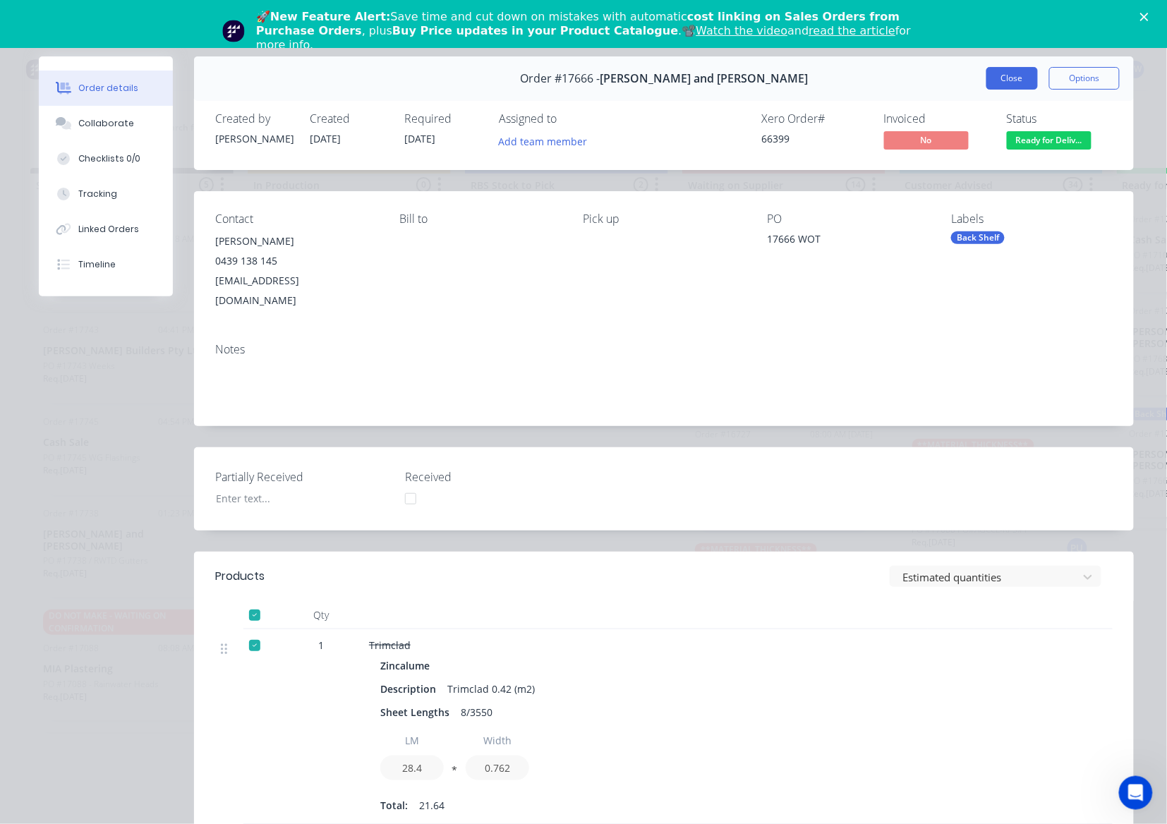
click at [1005, 72] on button "Close" at bounding box center [1011, 78] width 51 height 23
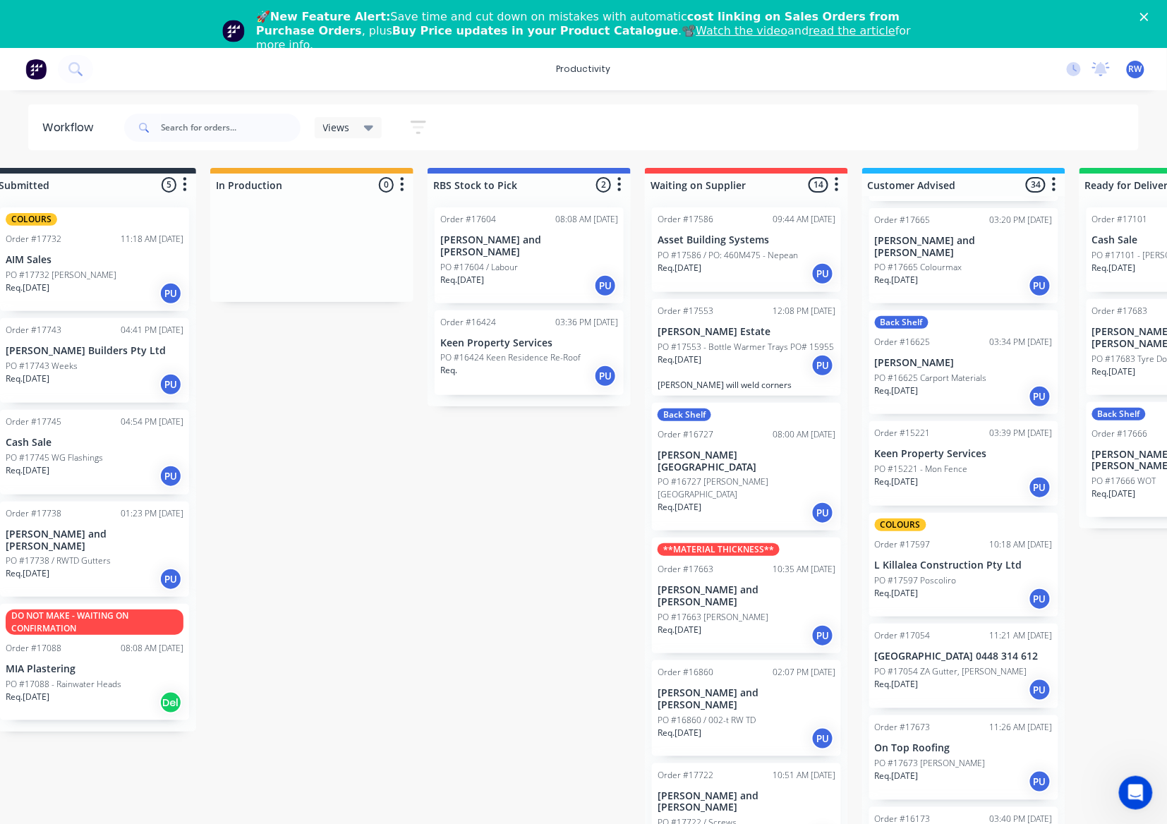
scroll to position [2351, 0]
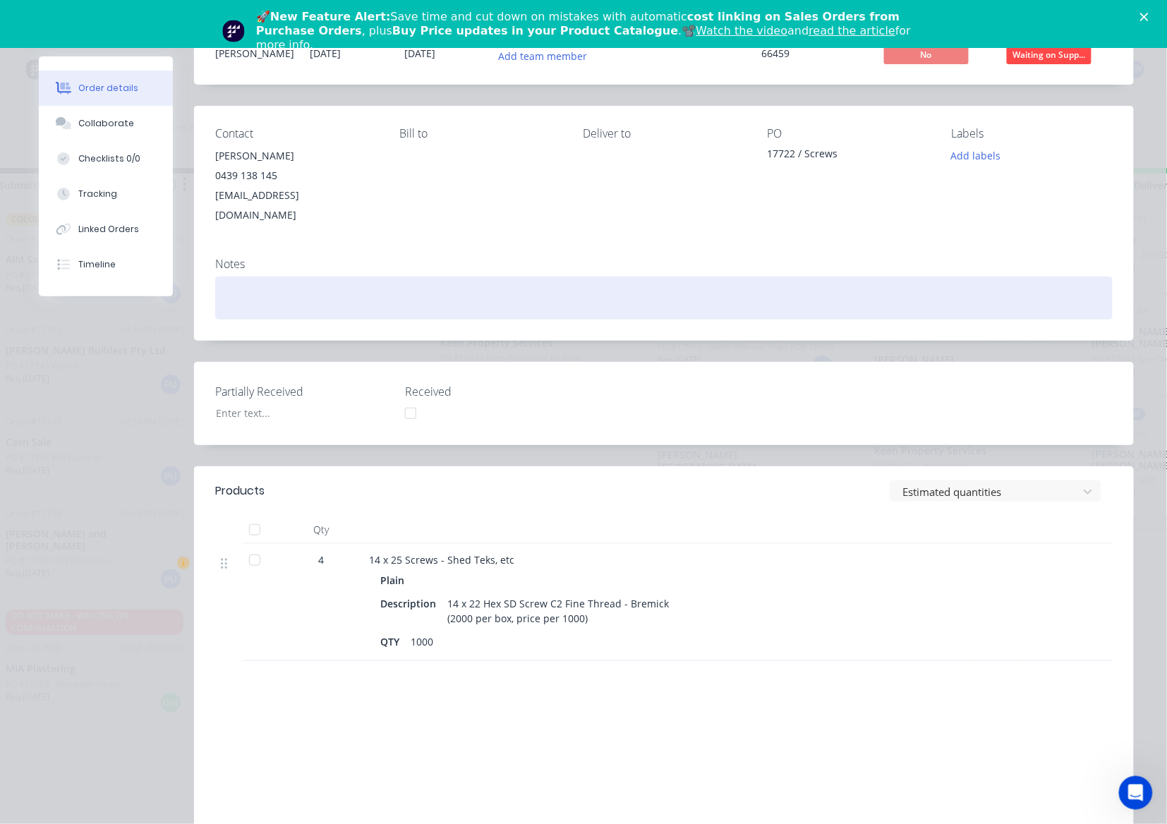
scroll to position [0, 0]
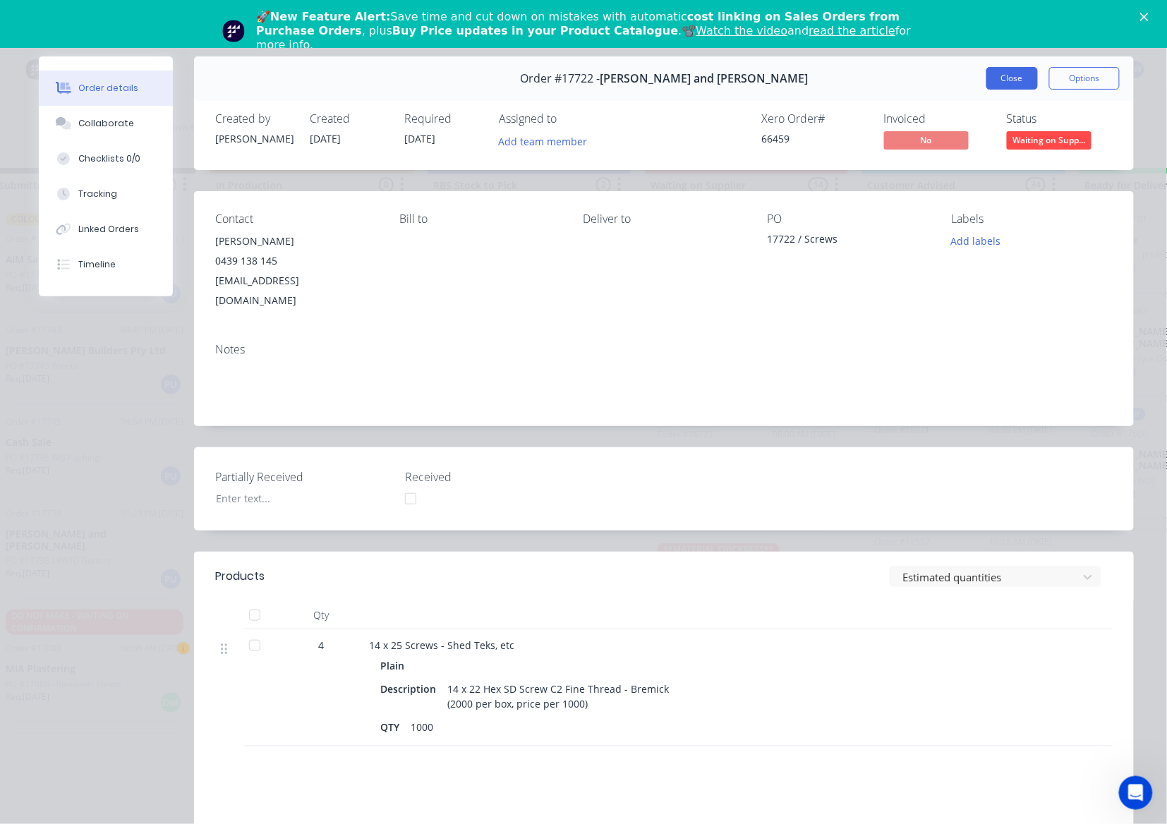
click at [1007, 78] on button "Close" at bounding box center [1011, 78] width 51 height 23
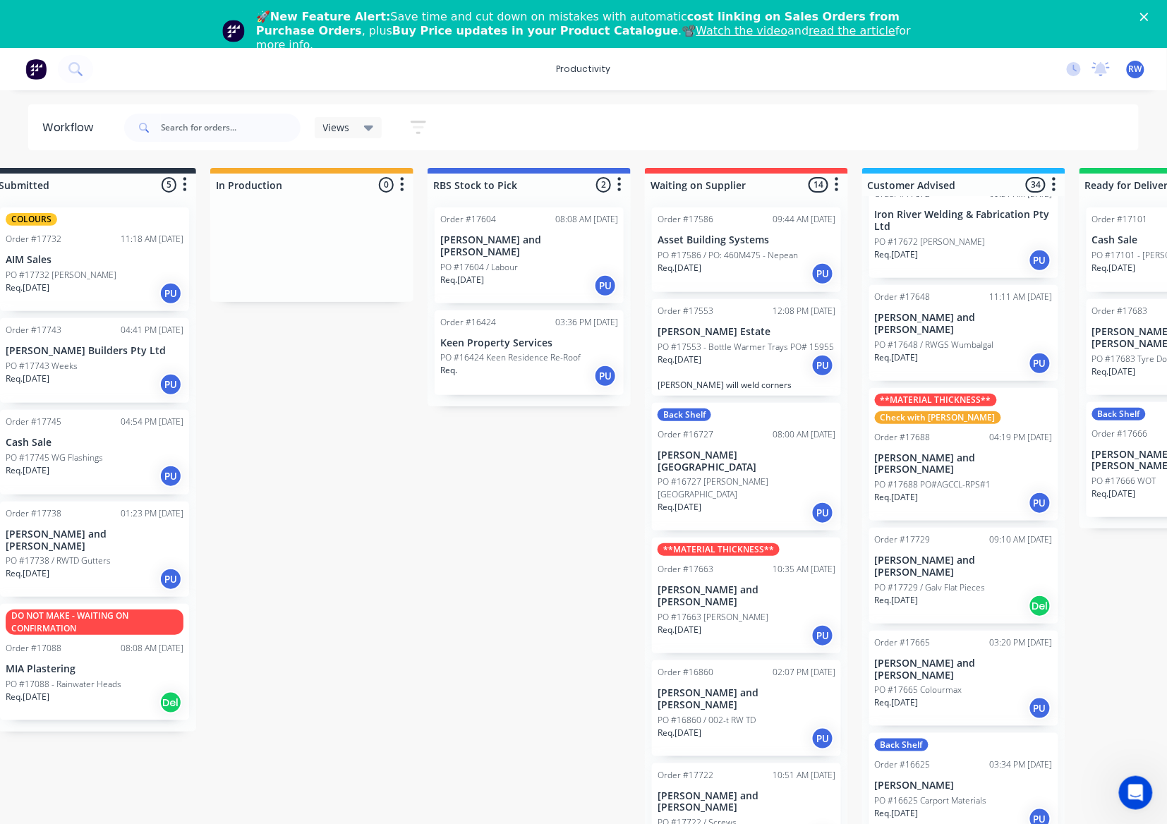
scroll to position [1881, 0]
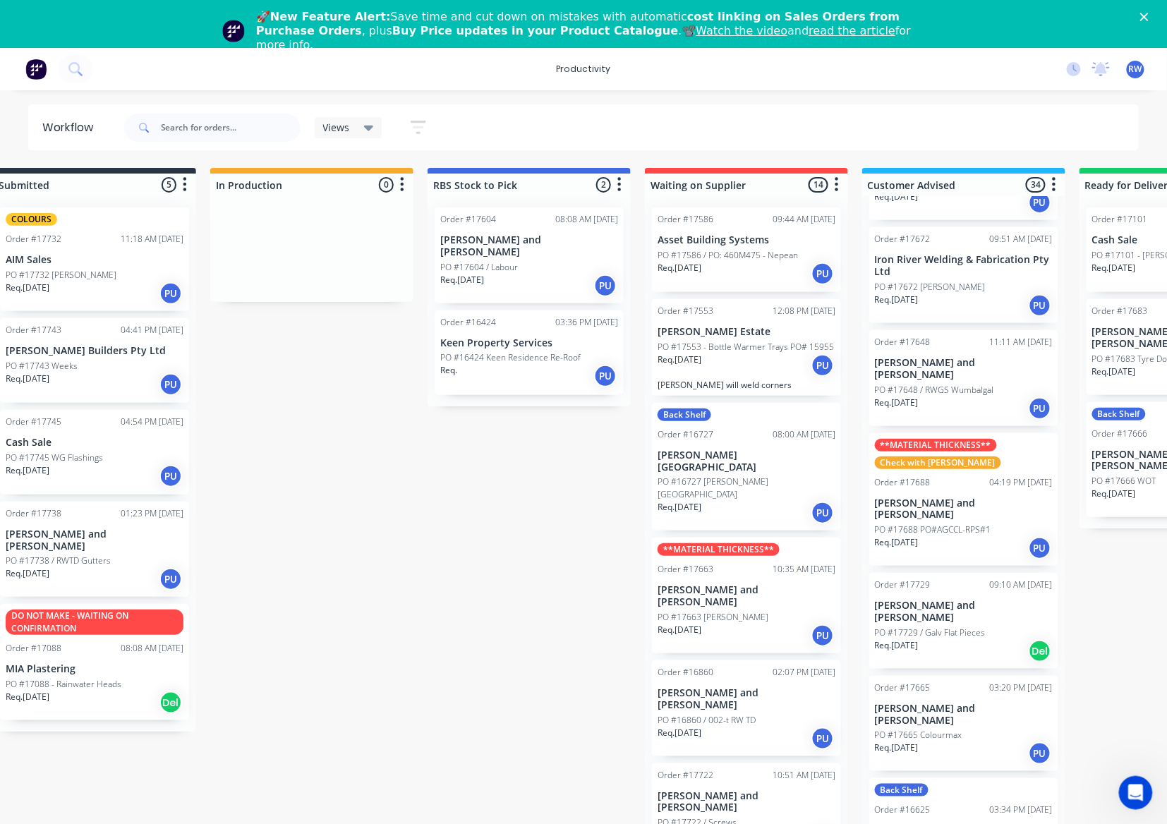
click at [728, 727] on div "Req. [DATE] PU" at bounding box center [746, 739] width 178 height 24
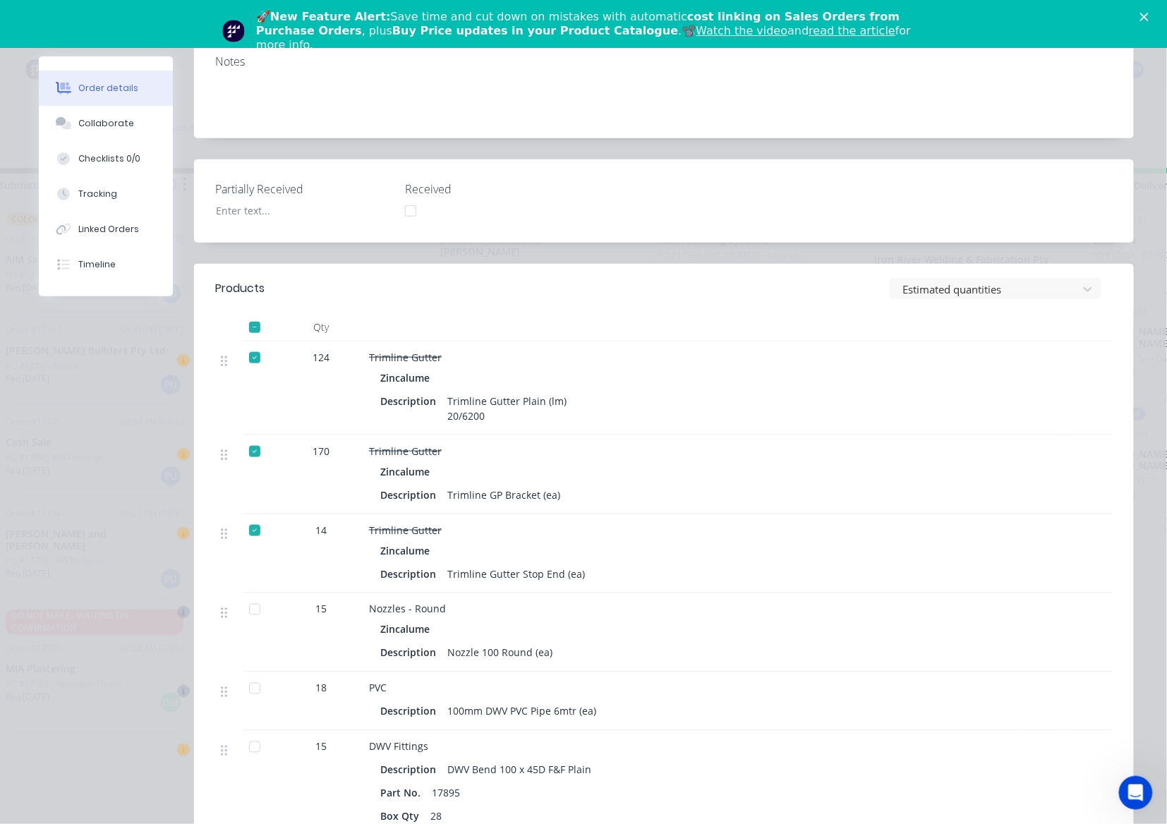
scroll to position [0, 0]
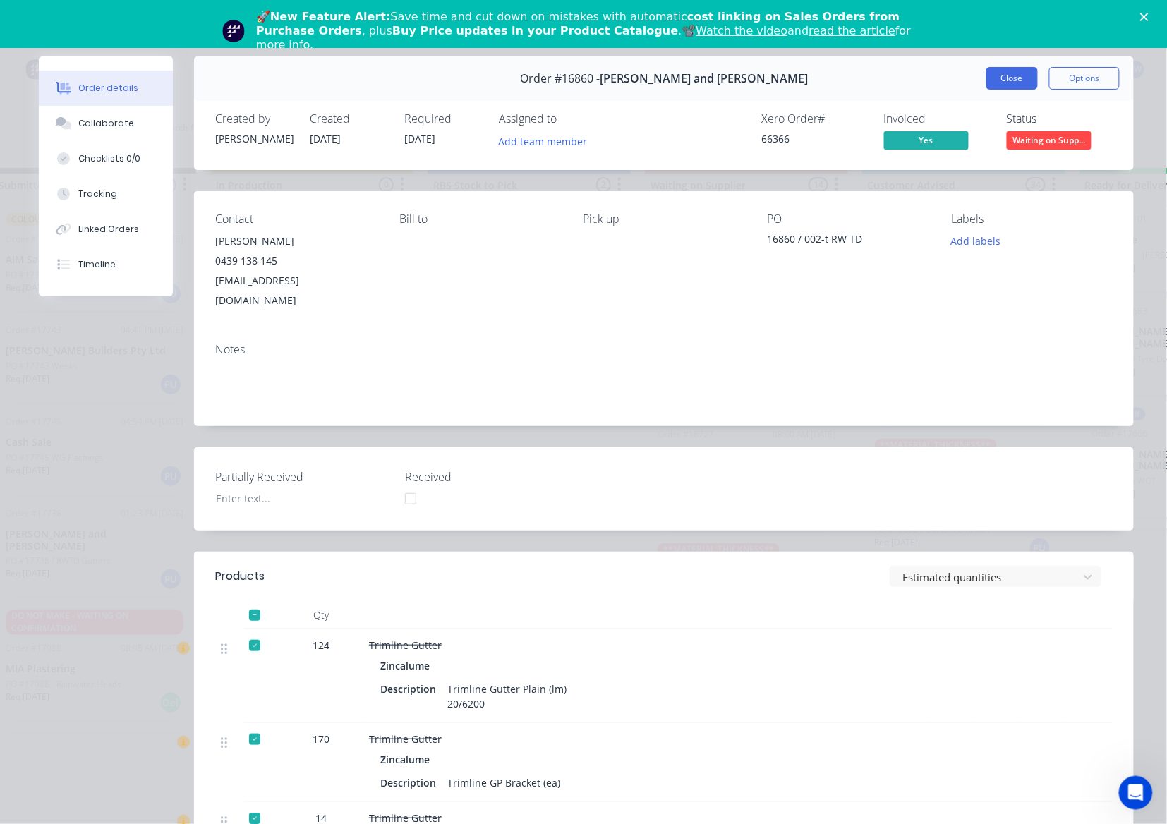
click at [1014, 83] on button "Close" at bounding box center [1011, 78] width 51 height 23
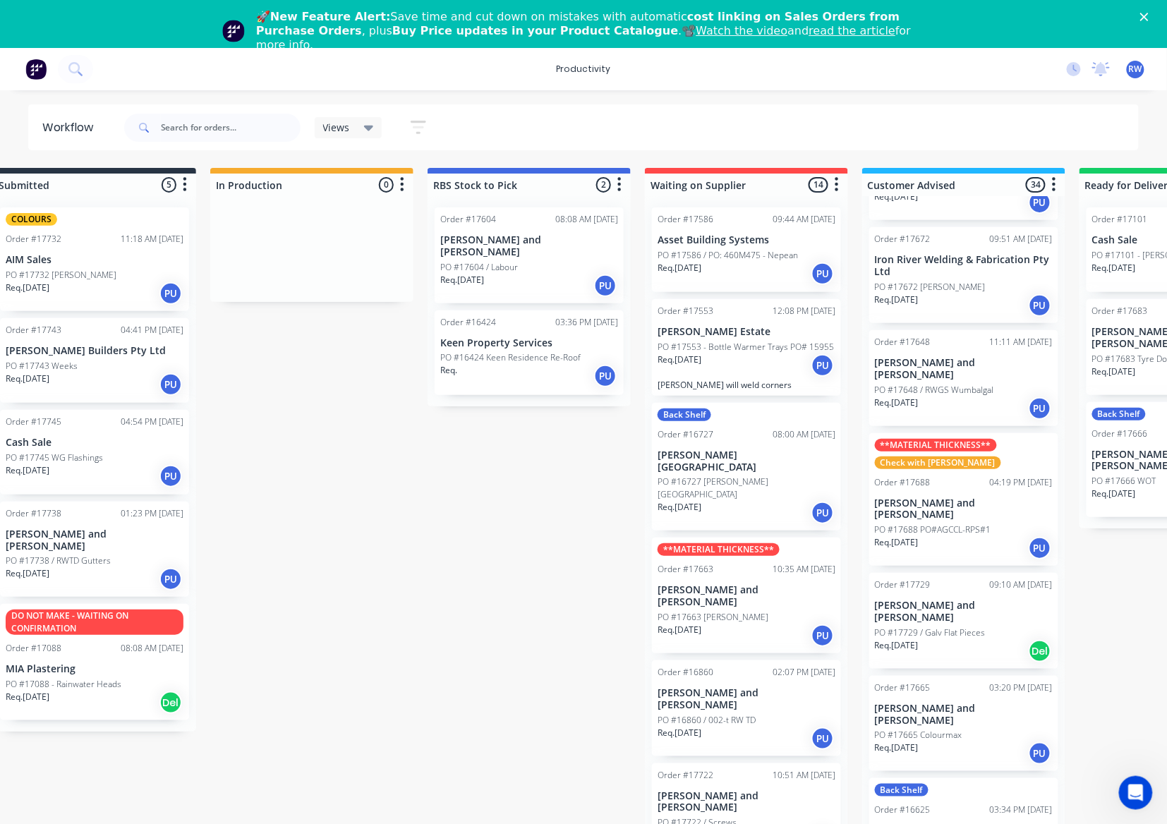
click at [756, 624] on div "Req. [DATE] PU" at bounding box center [746, 636] width 178 height 24
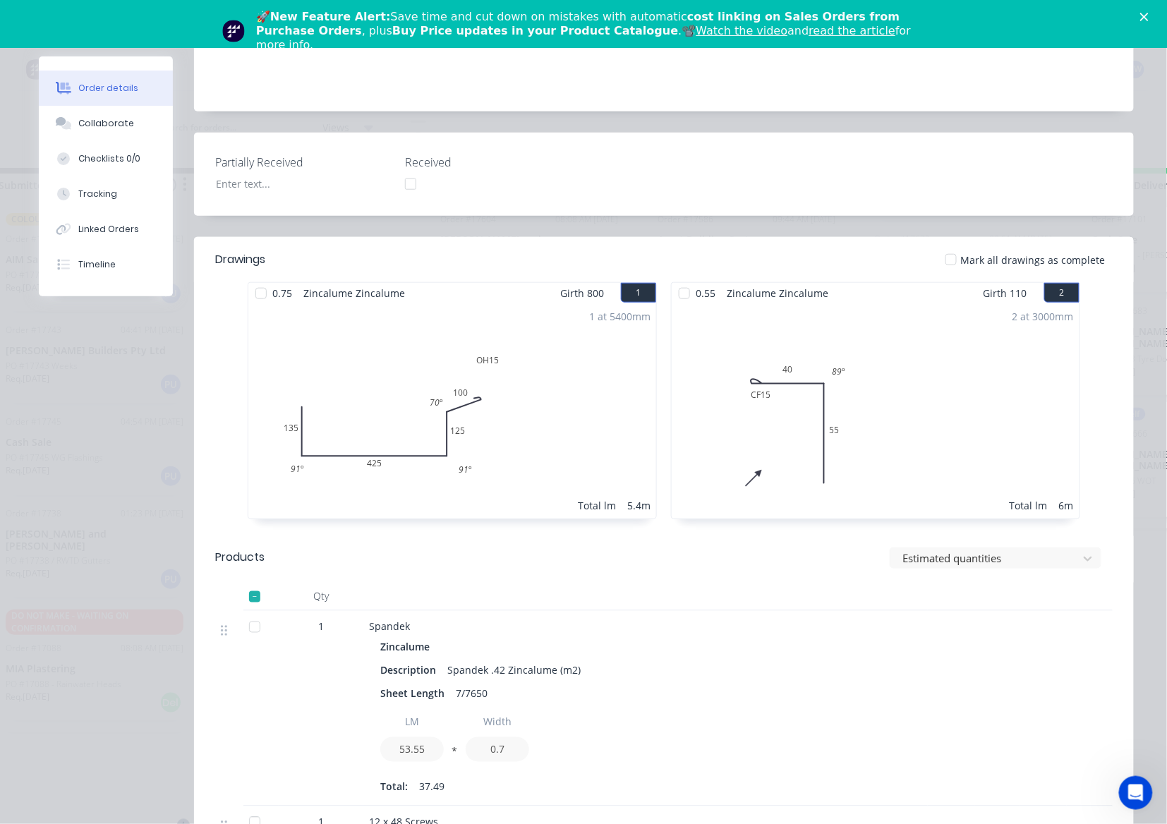
scroll to position [282, 0]
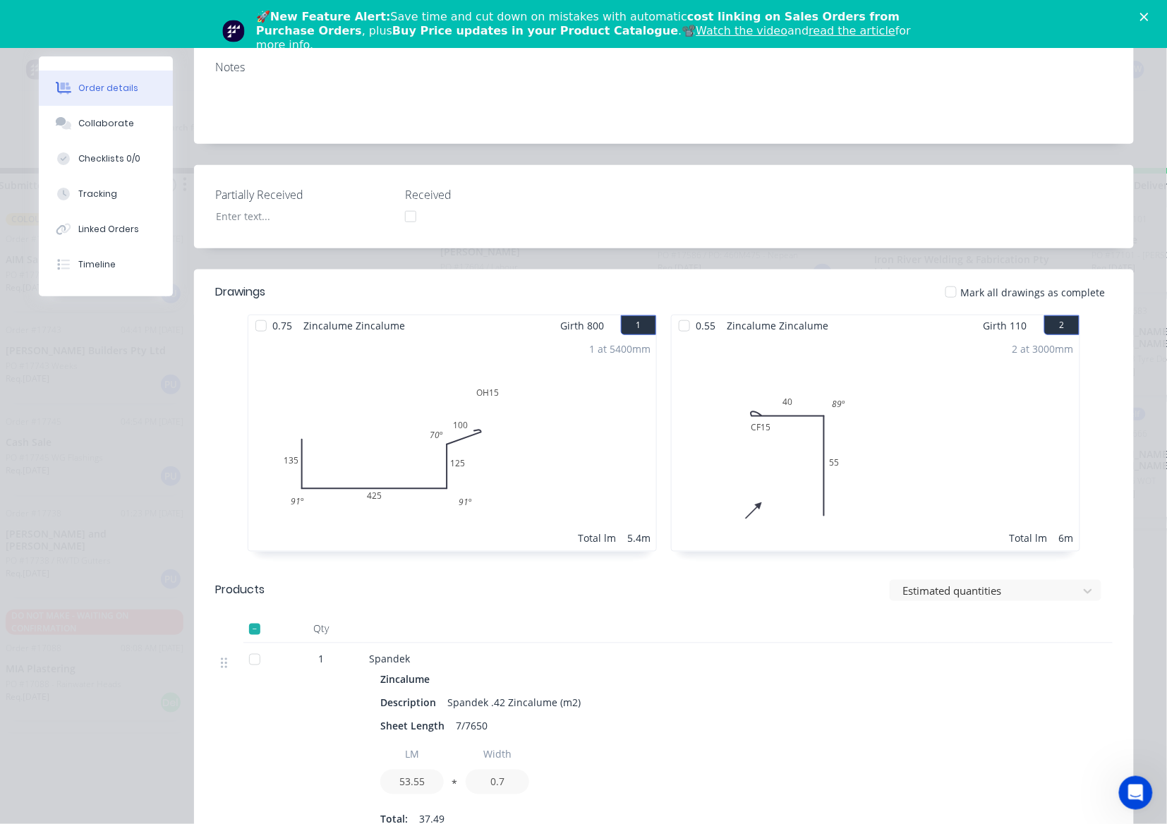
click at [945, 278] on div at bounding box center [951, 292] width 28 height 28
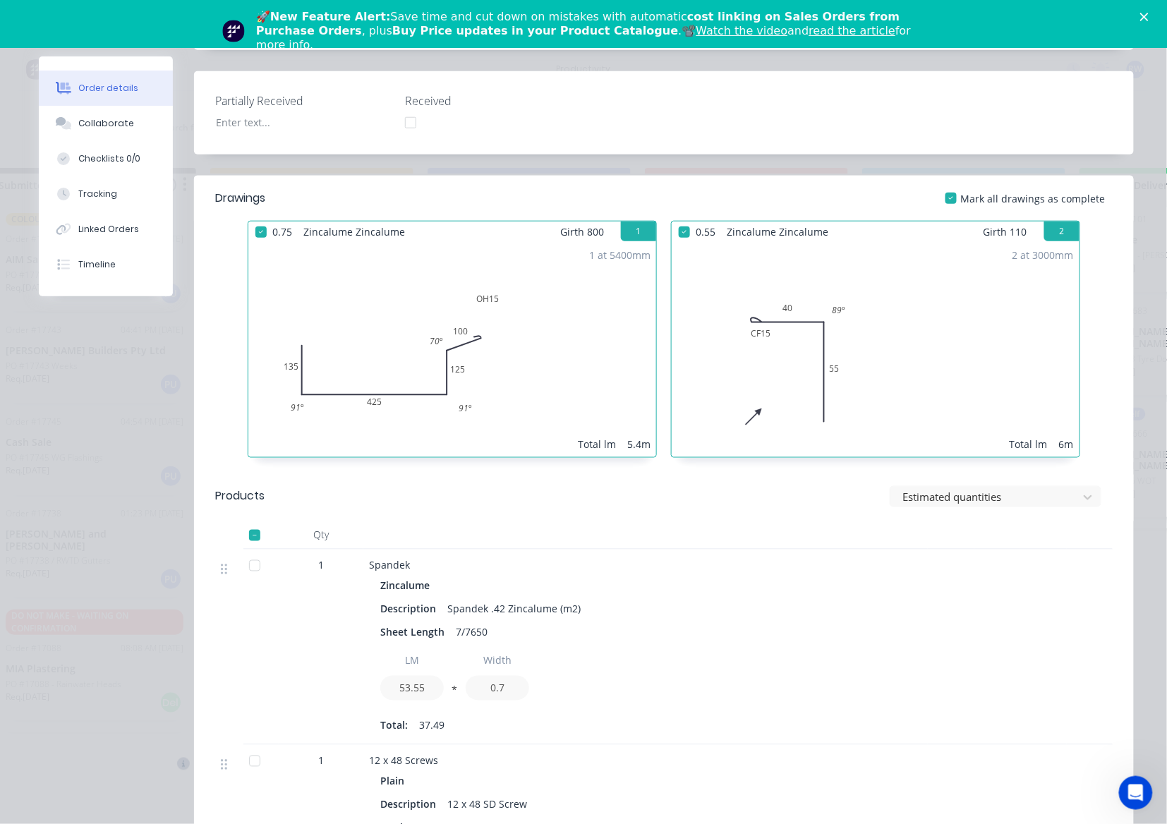
scroll to position [0, 0]
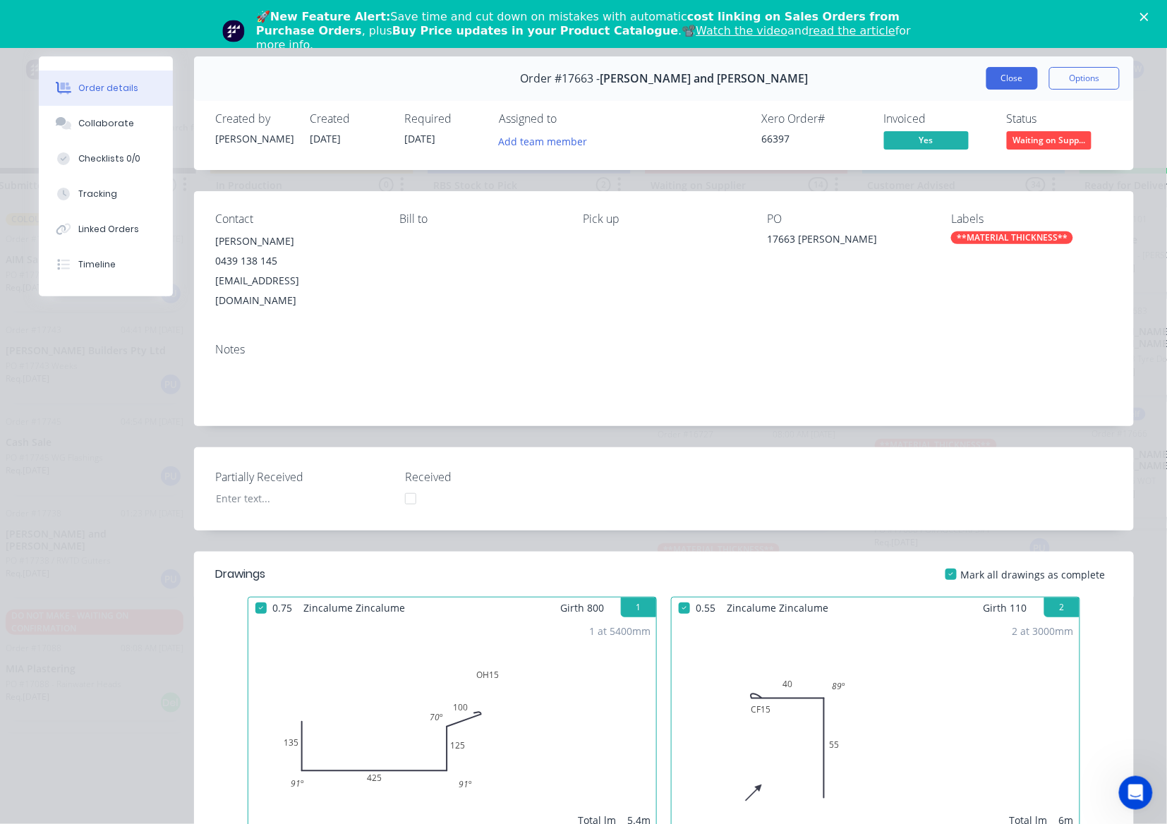
click at [995, 76] on button "Close" at bounding box center [1011, 78] width 51 height 23
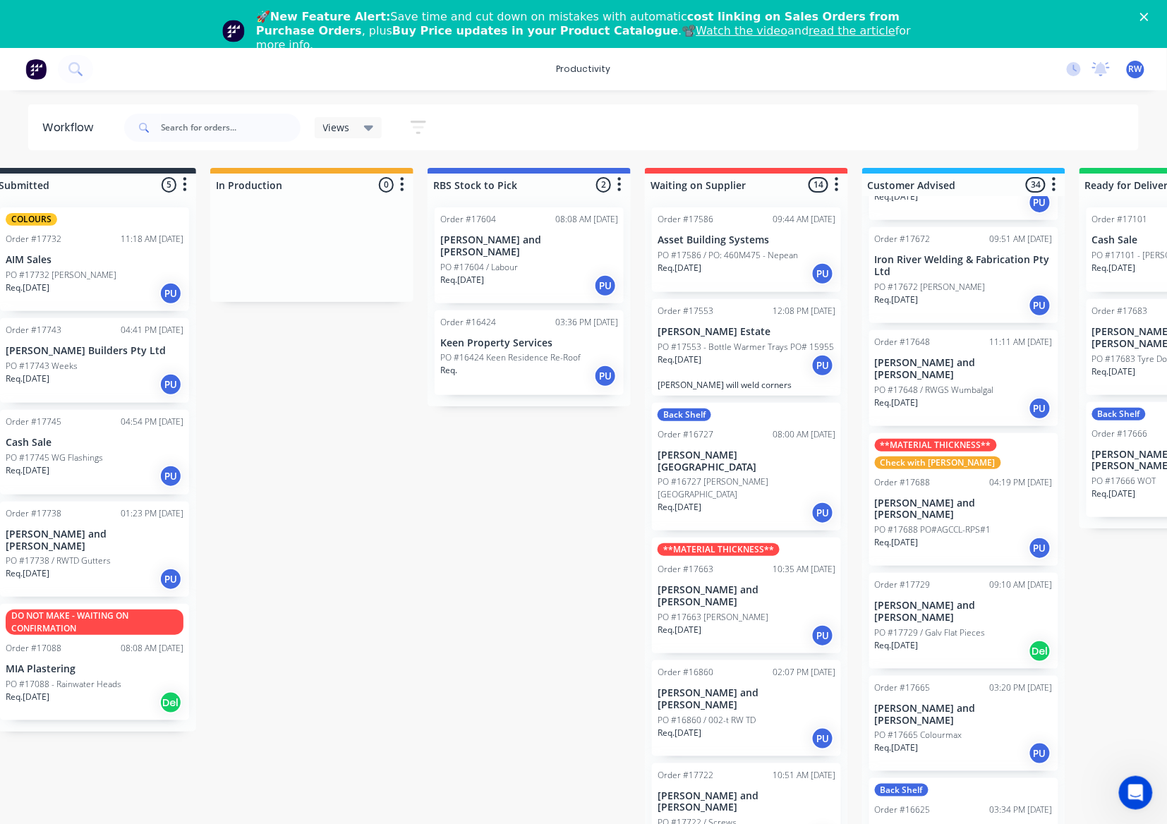
click at [104, 567] on div "Req. [DATE] PU" at bounding box center [95, 579] width 178 height 24
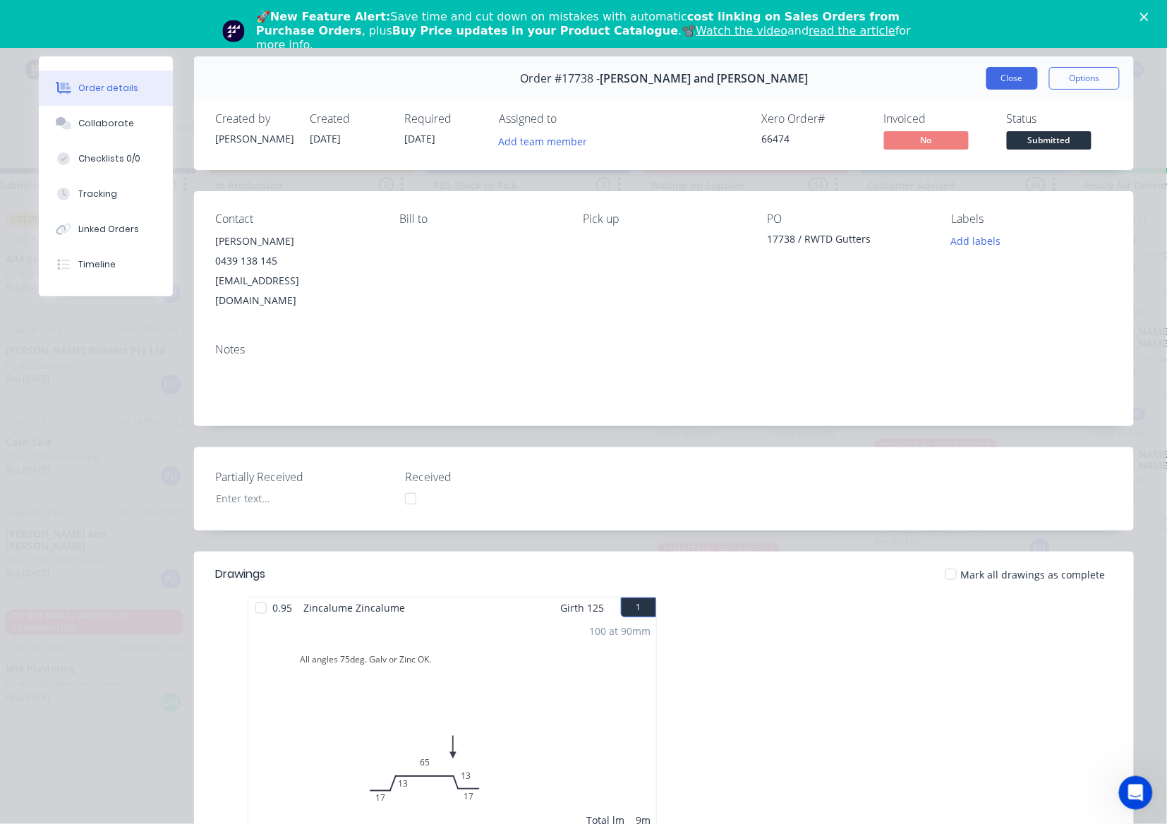
click at [995, 68] on button "Close" at bounding box center [1011, 78] width 51 height 23
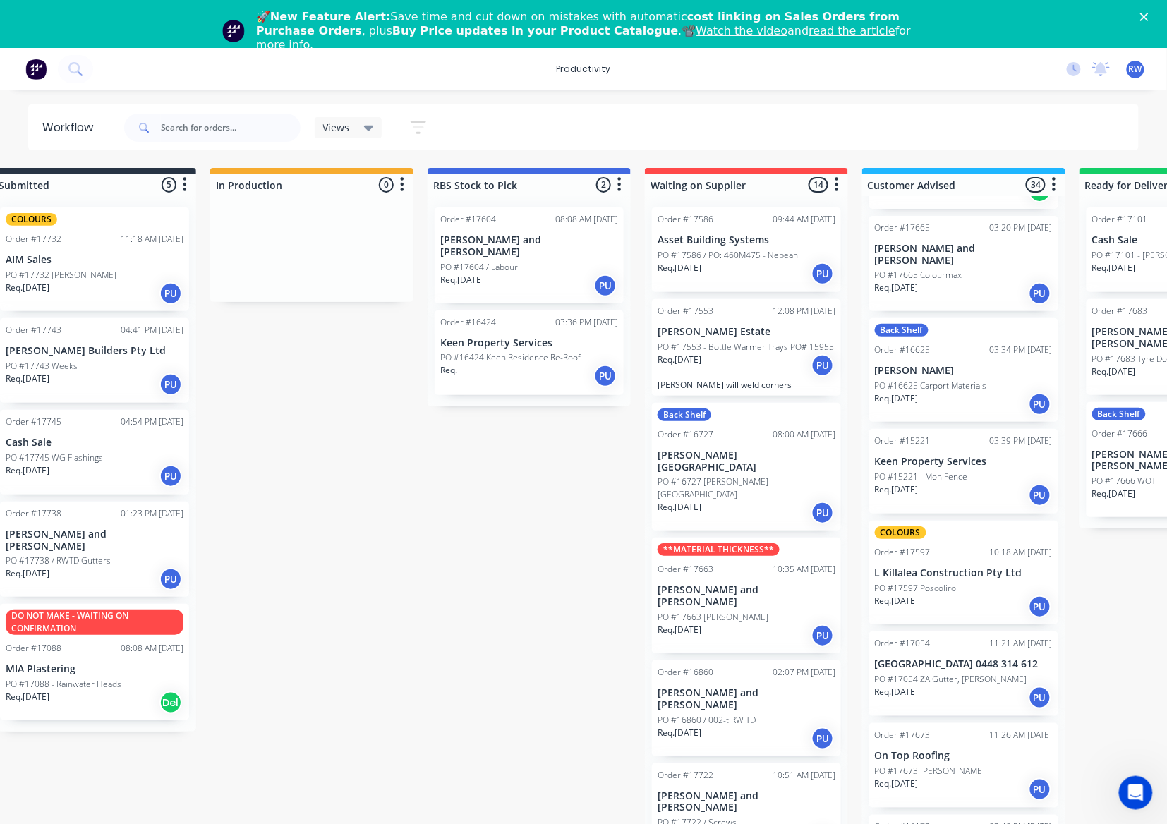
scroll to position [2351, 0]
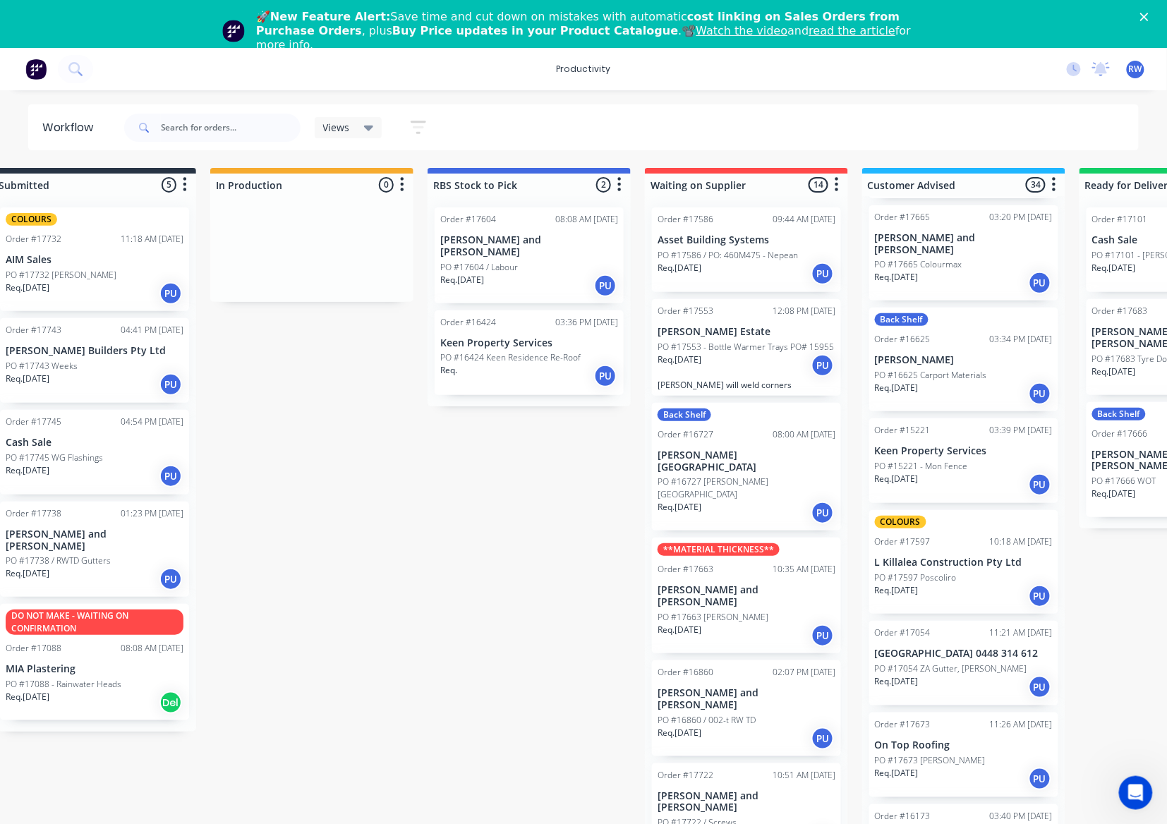
click at [969, 571] on div "PO #17597 Poscoliro" at bounding box center [964, 577] width 178 height 13
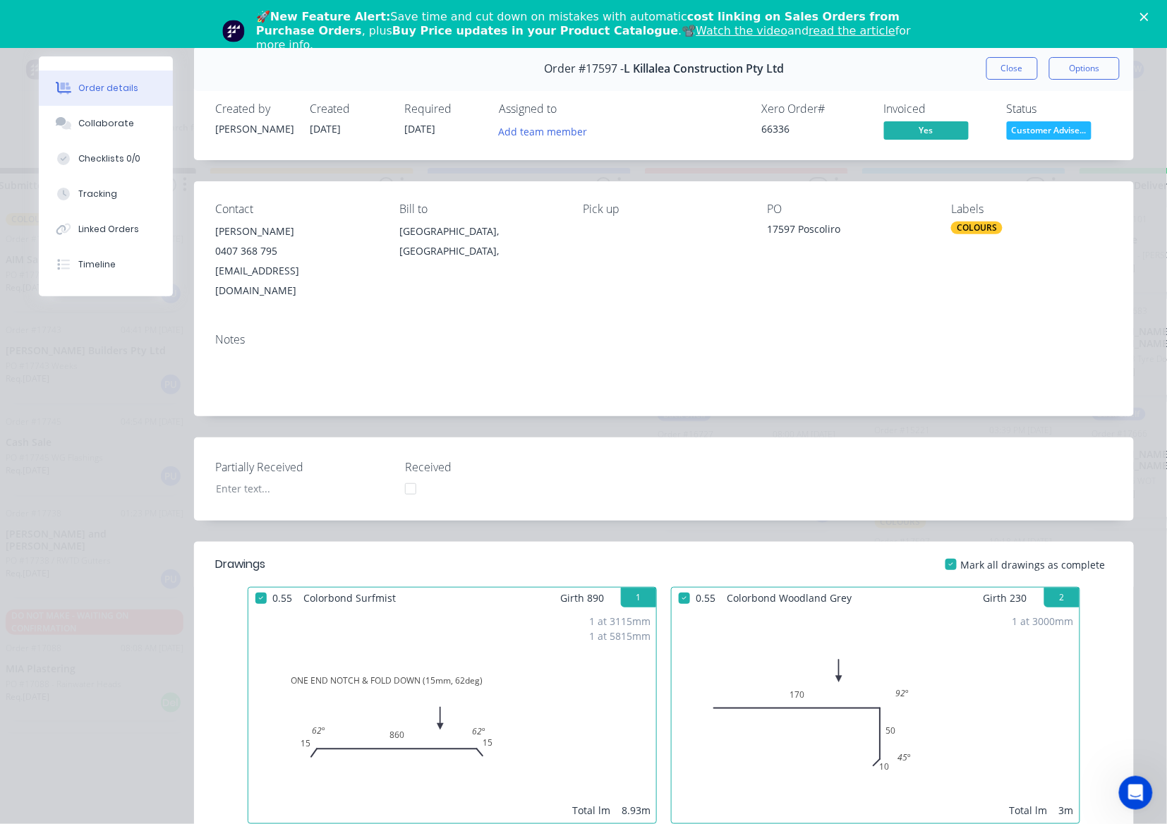
scroll to position [0, 0]
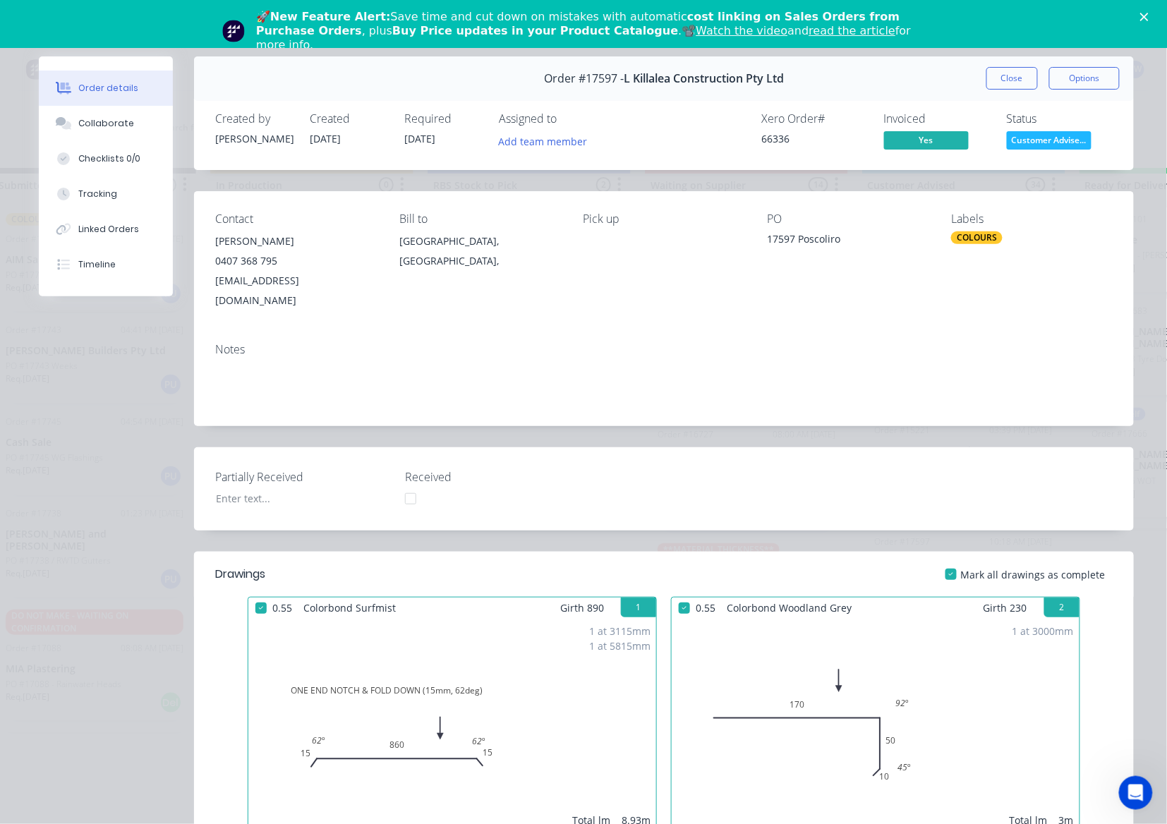
click at [993, 76] on button "Close" at bounding box center [1011, 78] width 51 height 23
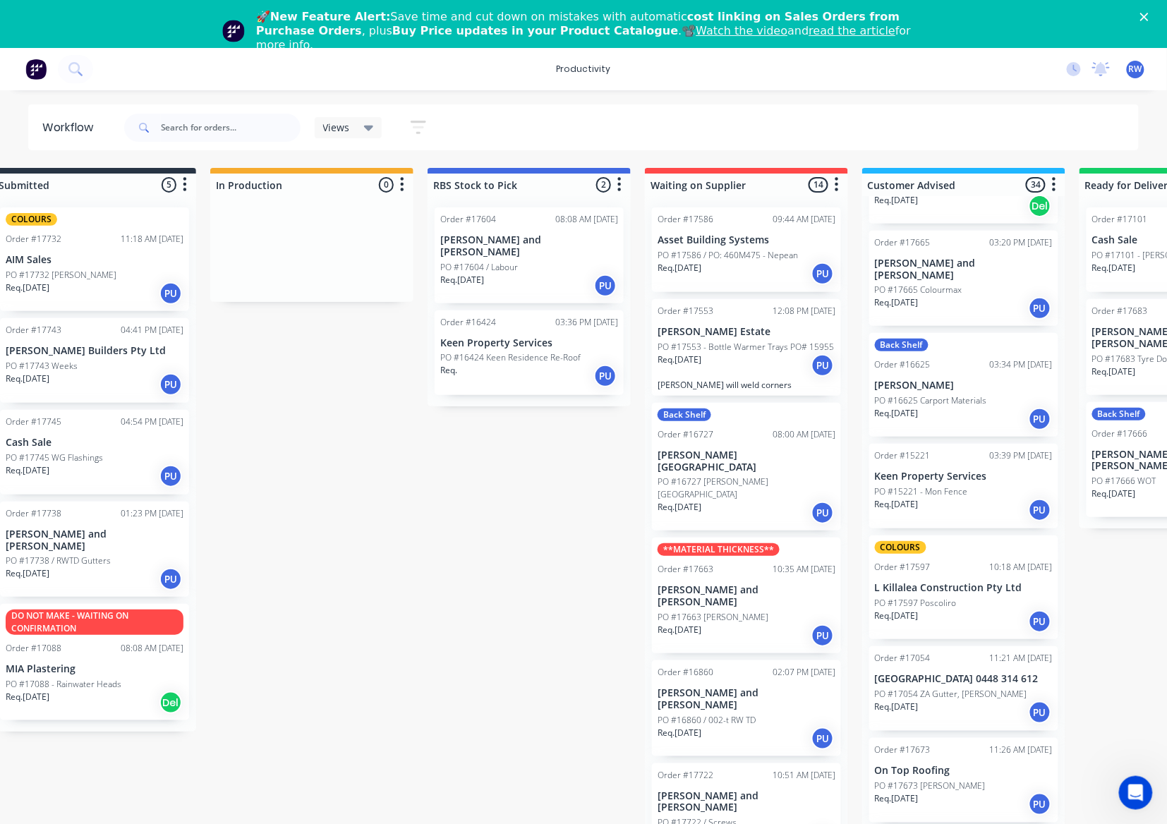
scroll to position [2445, 0]
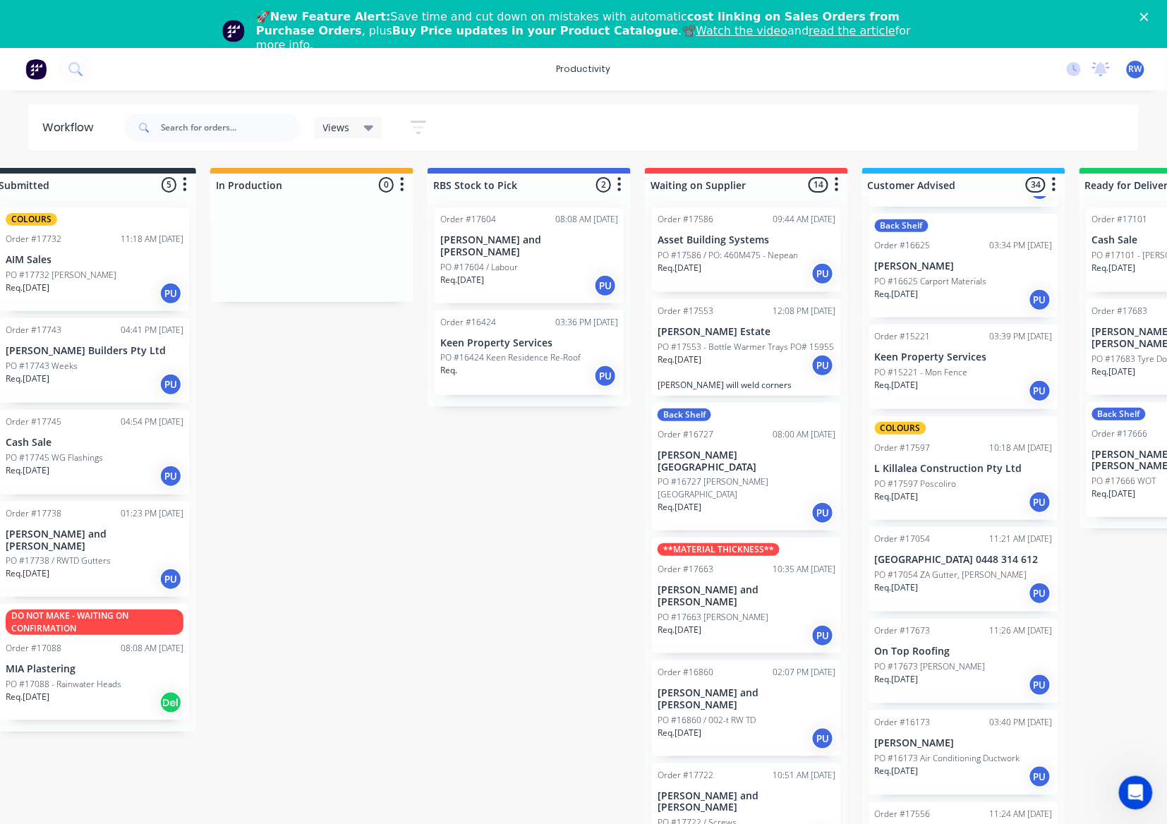
click at [941, 765] on div "Req. [DATE] PU" at bounding box center [964, 777] width 178 height 24
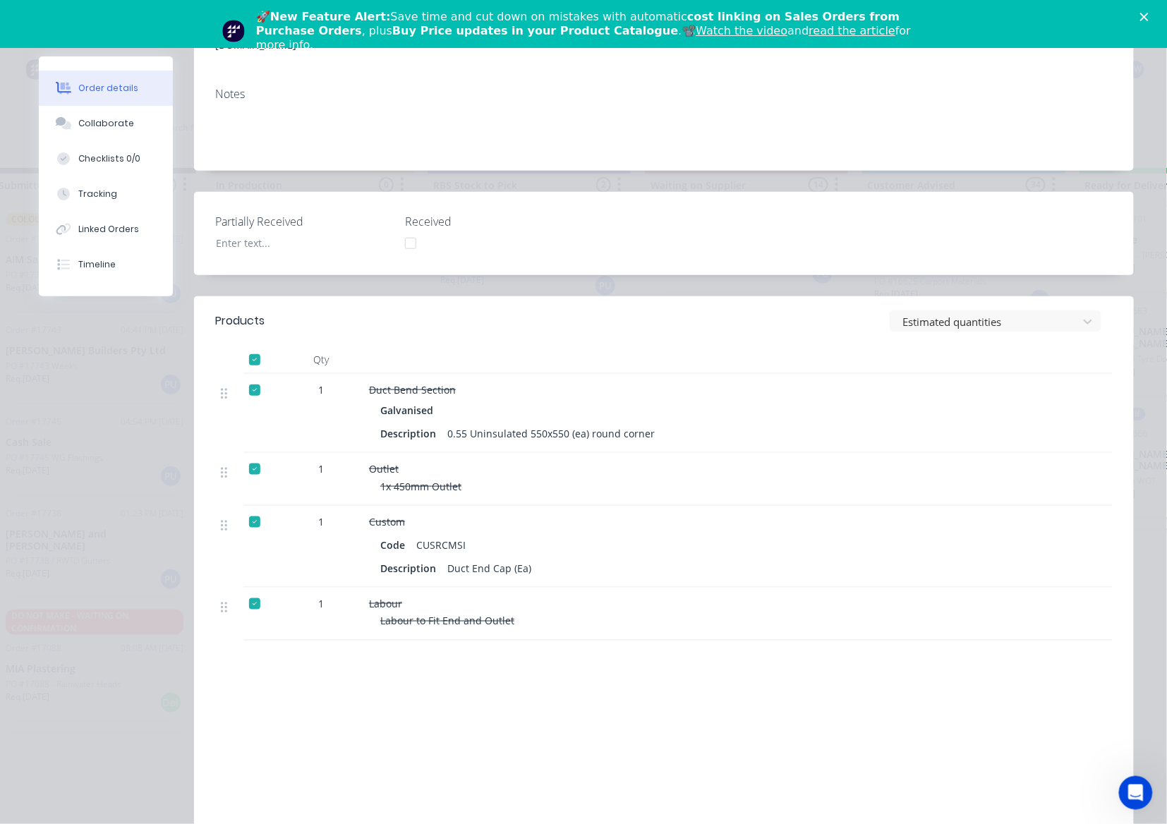
scroll to position [0, 0]
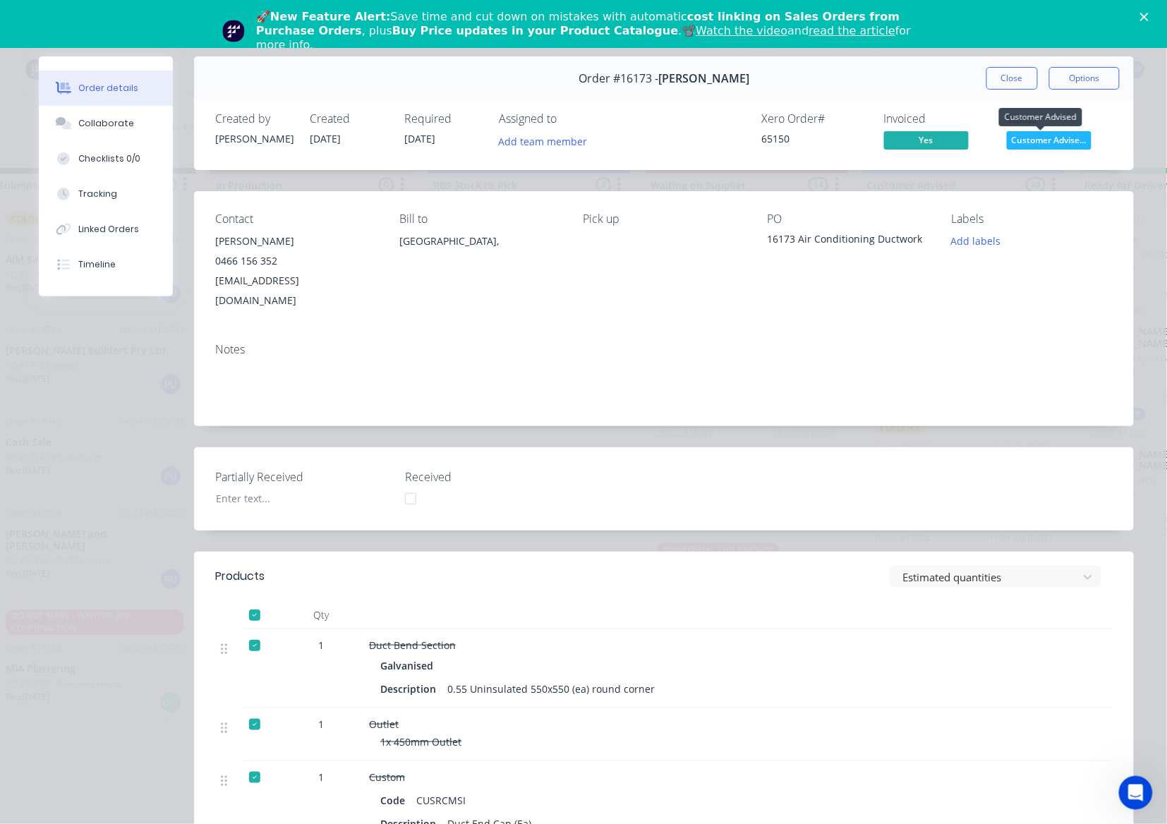
click at [1033, 142] on span "Customer Advise..." at bounding box center [1049, 140] width 85 height 18
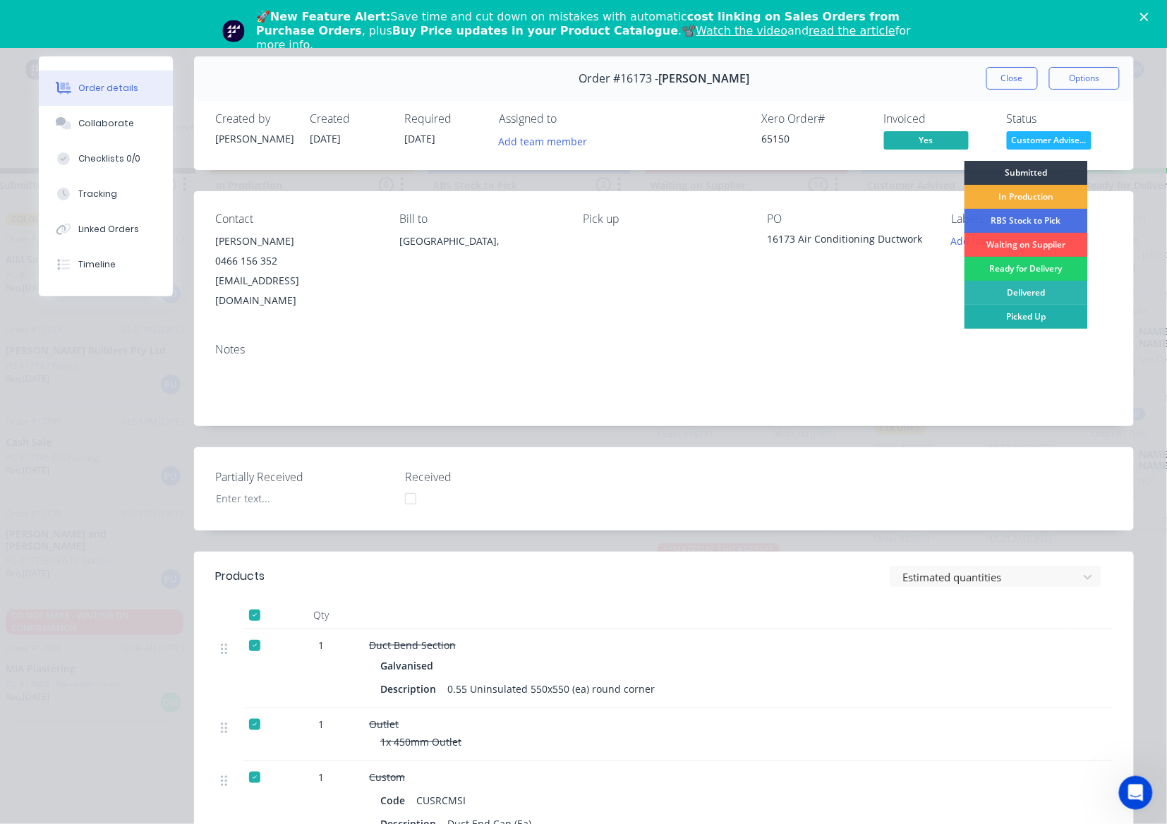
click at [1019, 320] on div "Picked Up" at bounding box center [1025, 317] width 123 height 24
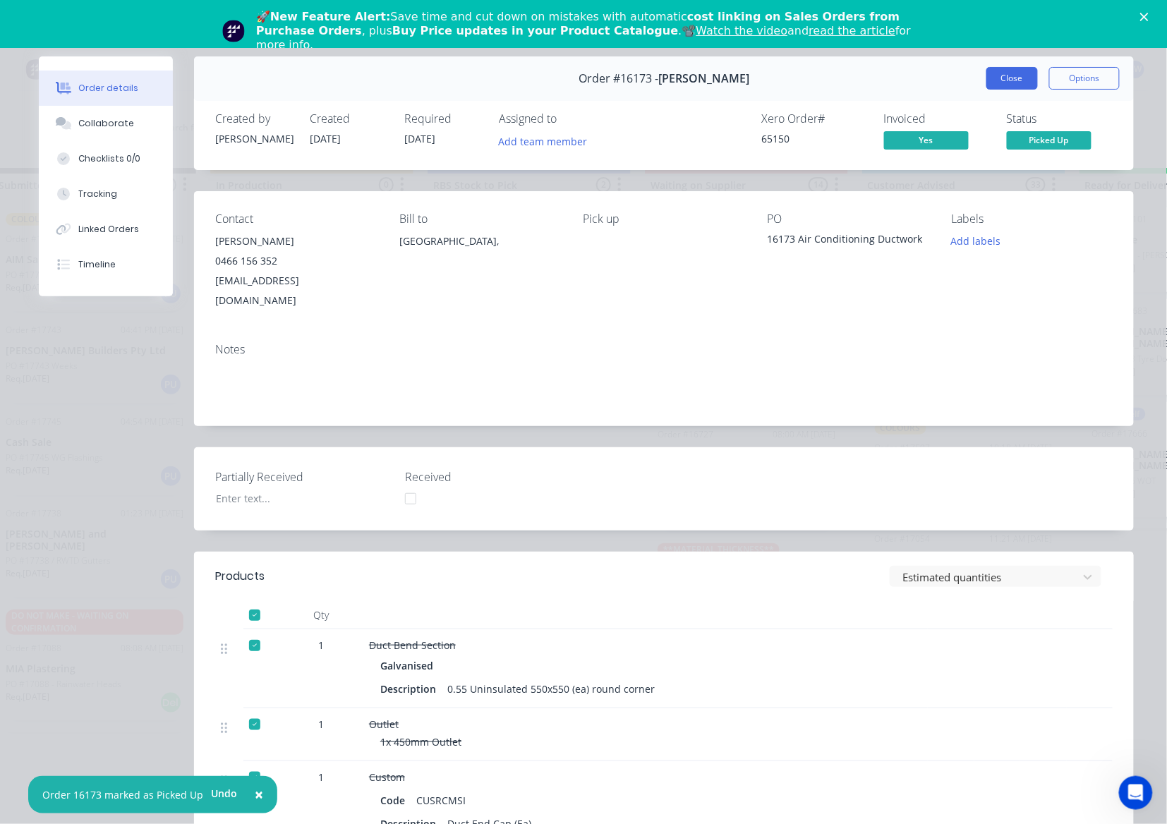
click at [999, 71] on button "Close" at bounding box center [1011, 78] width 51 height 23
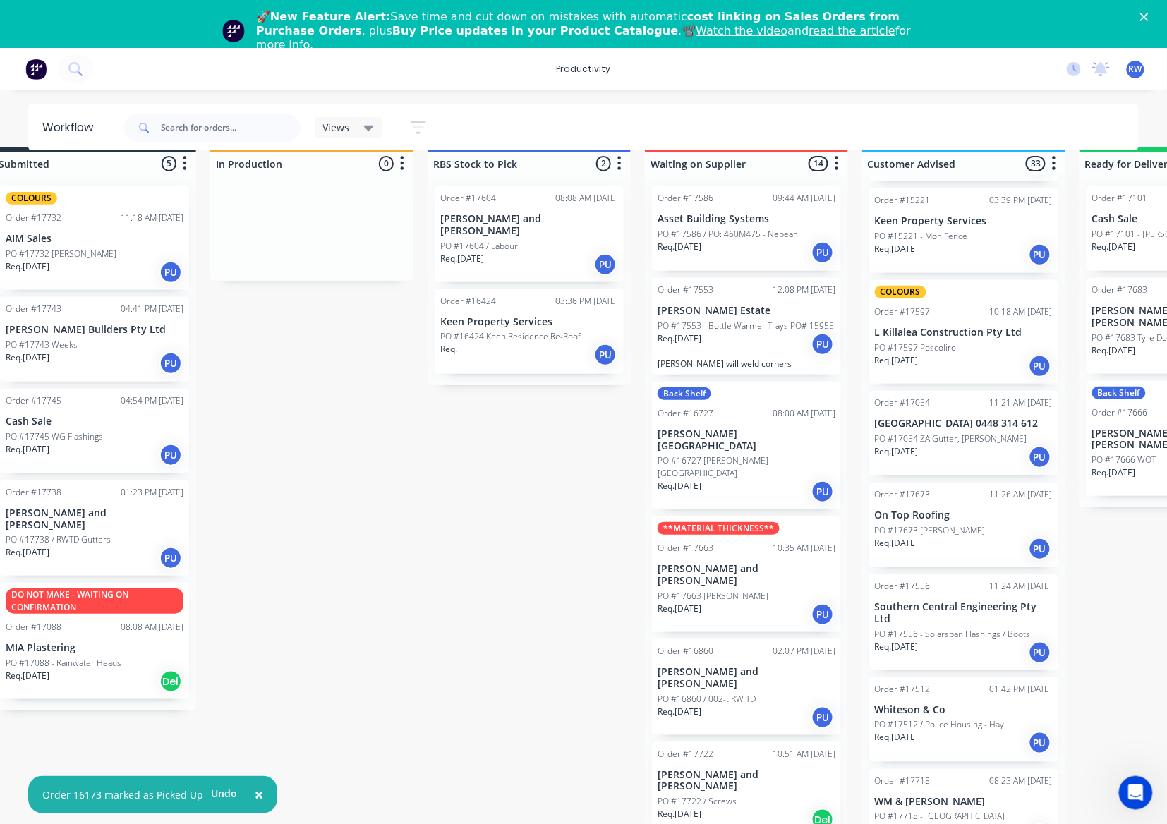
scroll to position [41, 37]
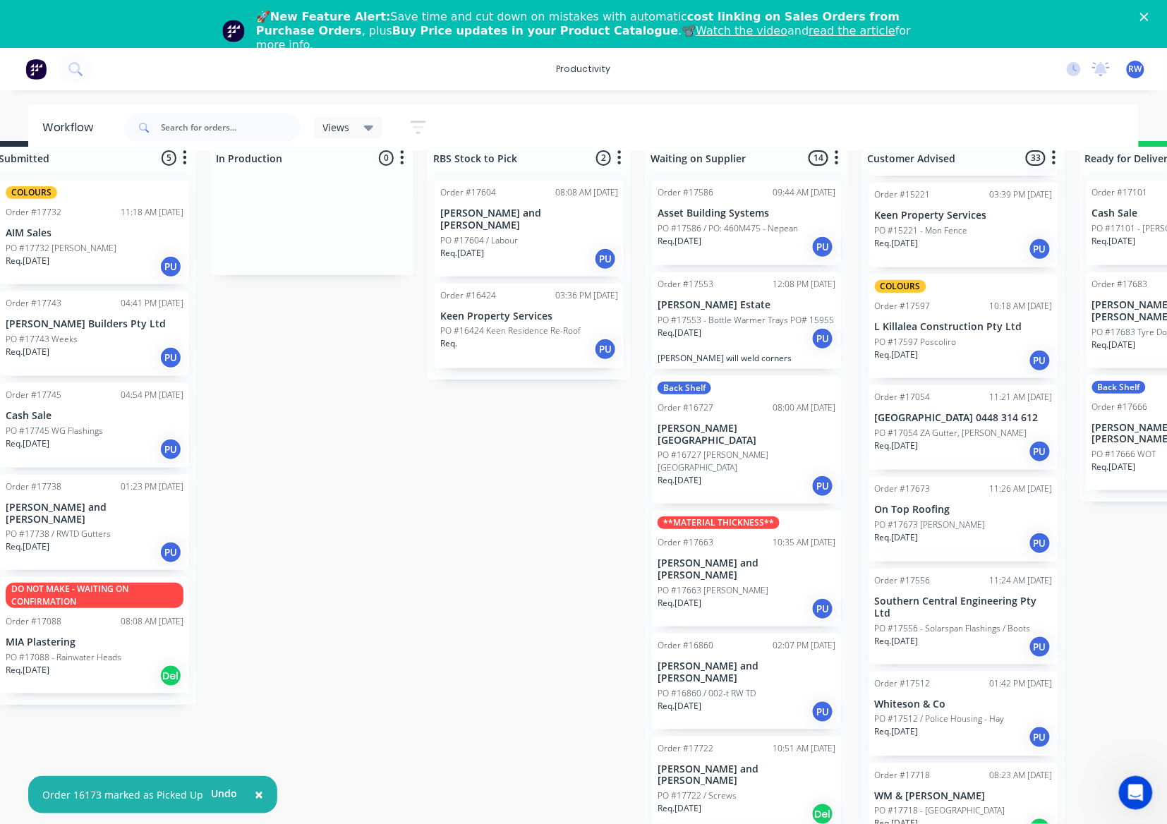
click at [928, 817] on div "Req. [DATE] Del" at bounding box center [964, 829] width 178 height 24
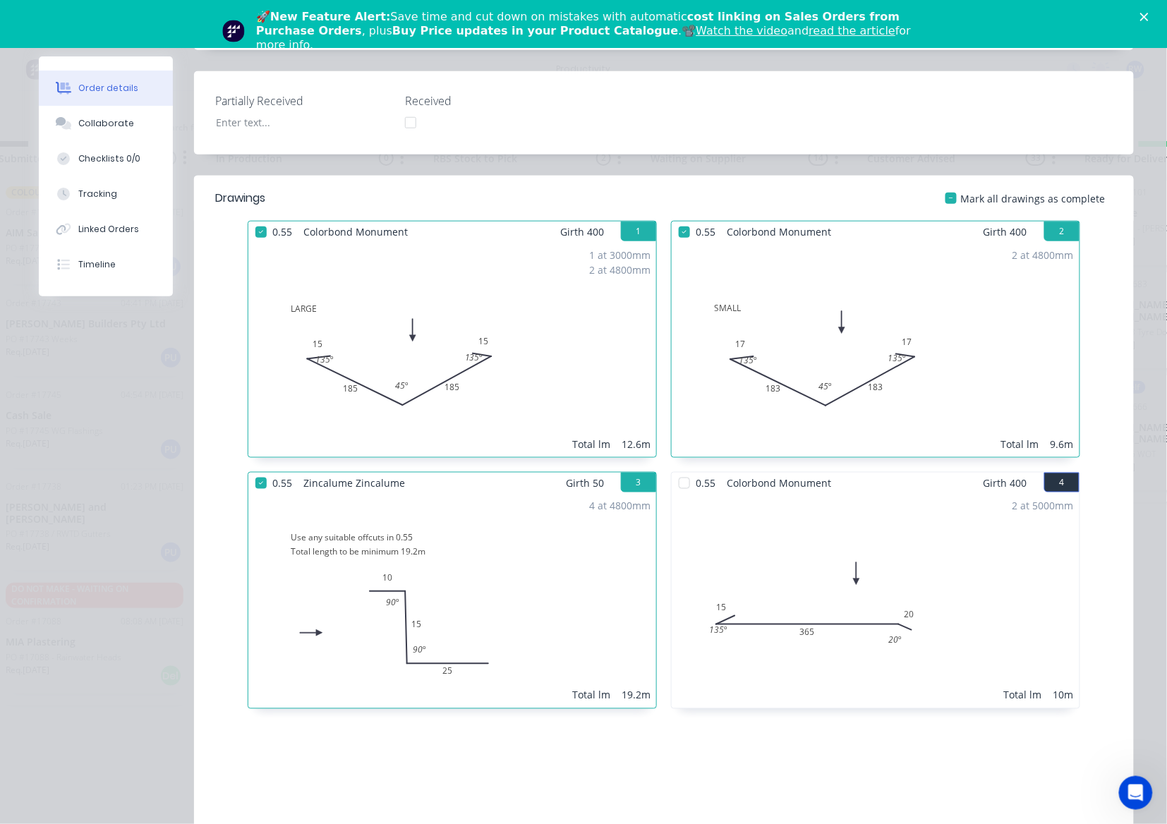
scroll to position [0, 0]
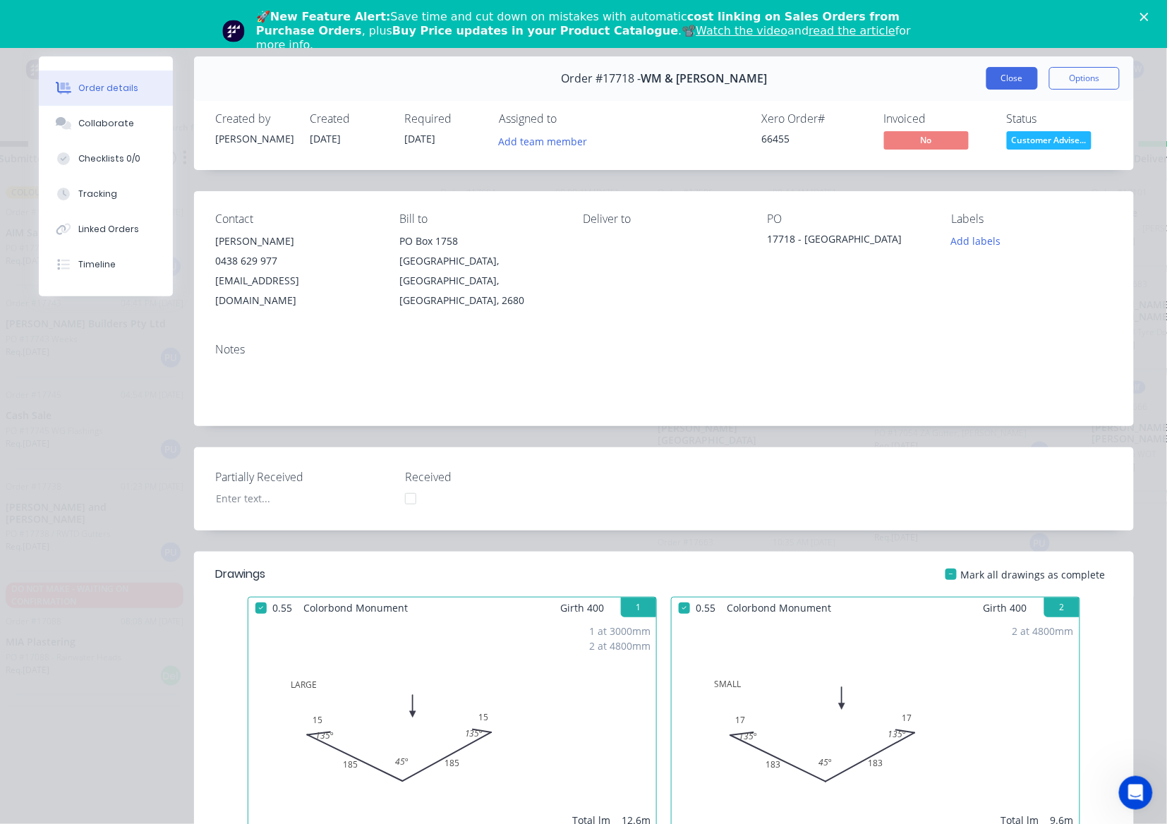
click at [1002, 87] on button "Close" at bounding box center [1011, 78] width 51 height 23
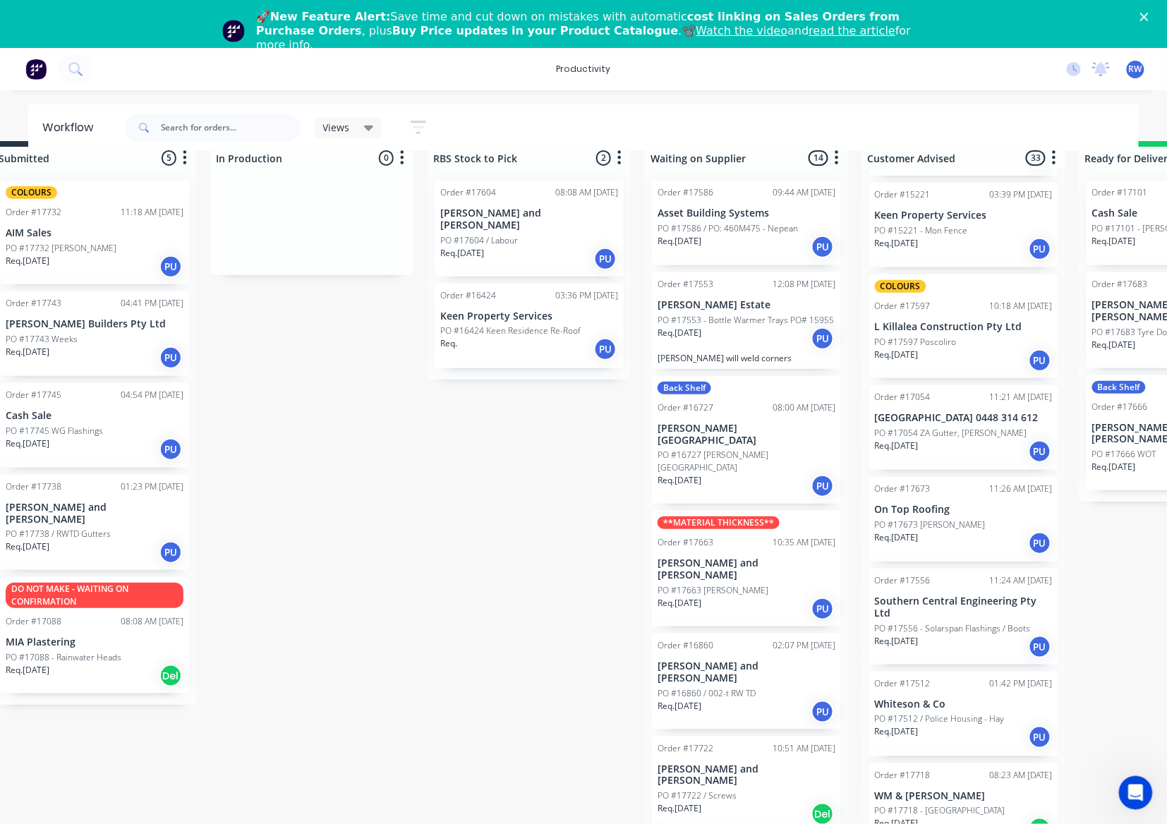
click at [952, 817] on div "Req. [DATE] Del" at bounding box center [964, 829] width 178 height 24
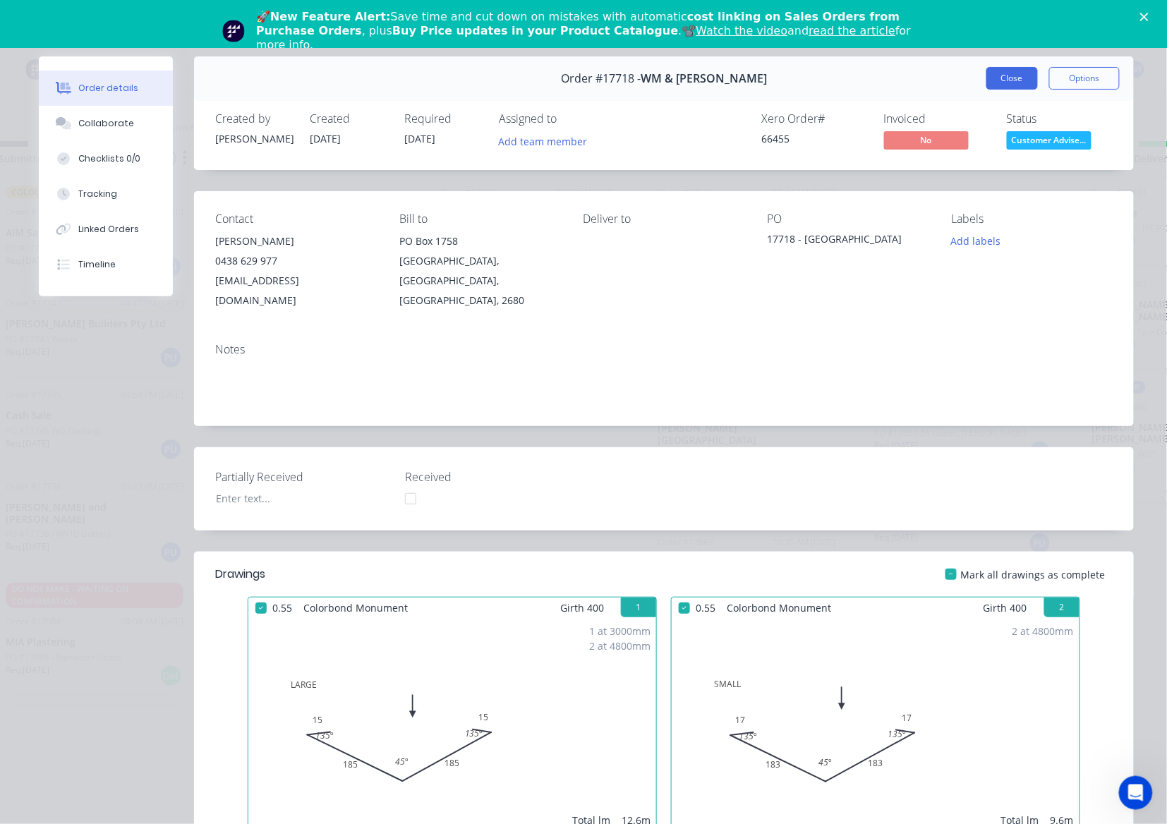
click at [992, 86] on button "Close" at bounding box center [1011, 78] width 51 height 23
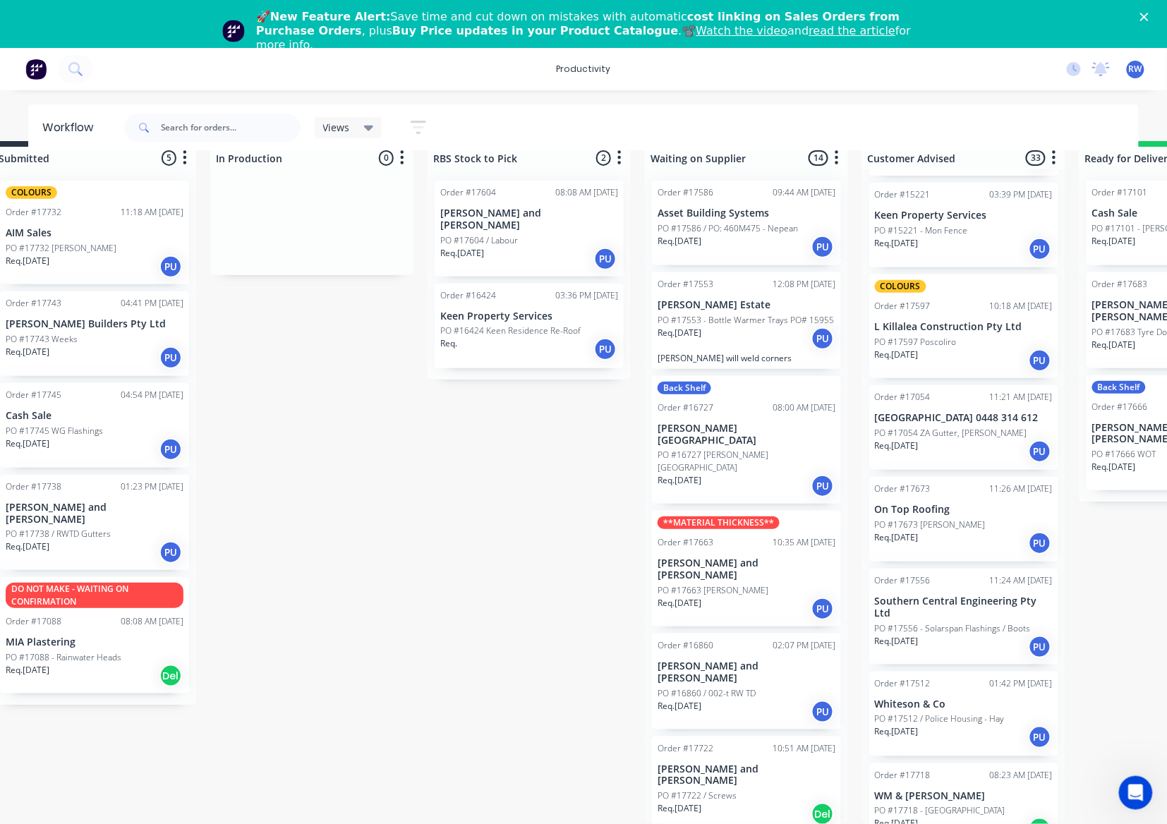
click at [72, 540] on div "Req. [DATE] PU" at bounding box center [95, 552] width 178 height 24
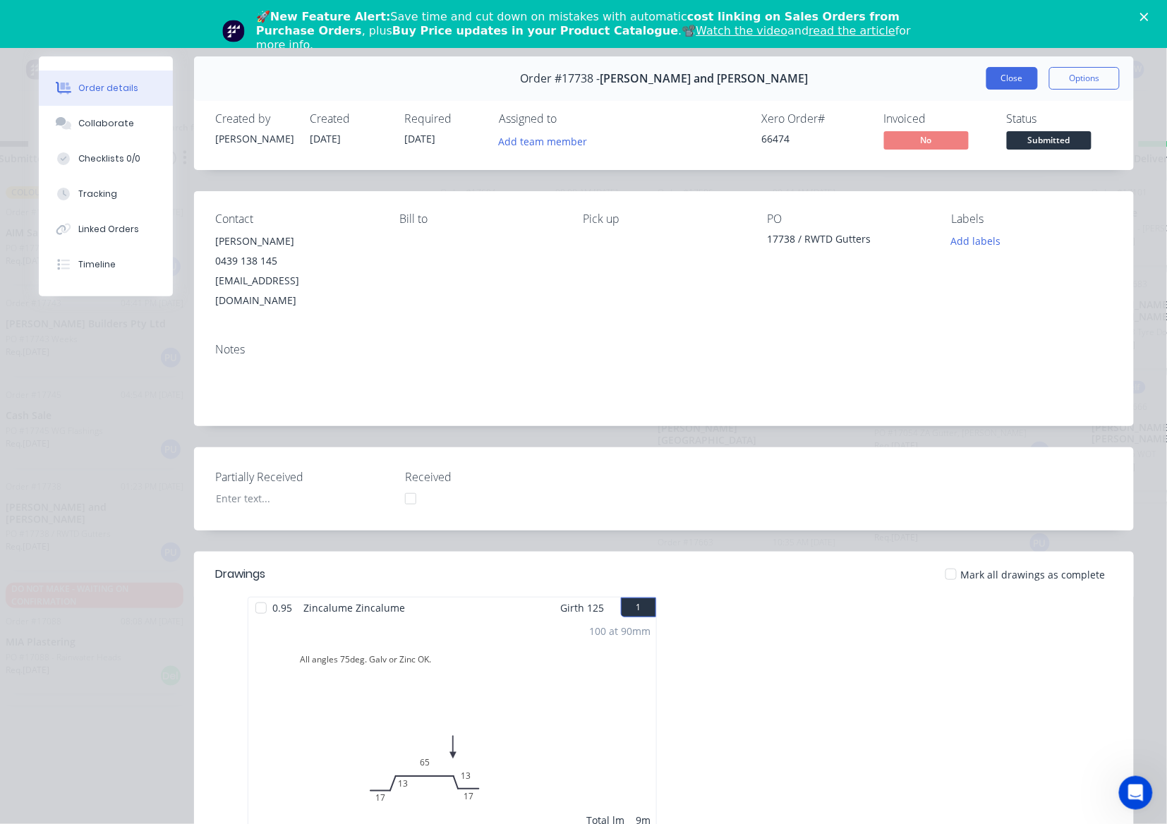
click at [986, 74] on button "Close" at bounding box center [1011, 78] width 51 height 23
